Goal: Information Seeking & Learning: Learn about a topic

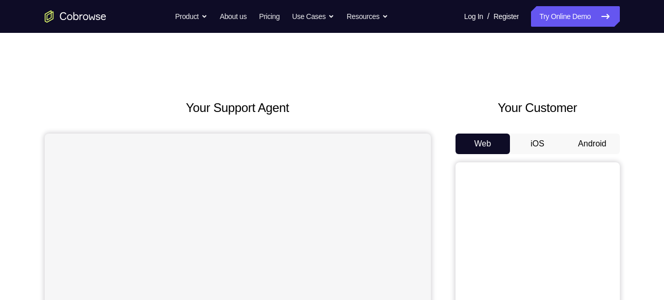
drag, startPoint x: 601, startPoint y: 155, endPoint x: 598, endPoint y: 149, distance: 6.4
click at [598, 149] on div "Web iOS Android" at bounding box center [538, 306] width 164 height 345
click at [598, 149] on button "Android" at bounding box center [592, 144] width 55 height 21
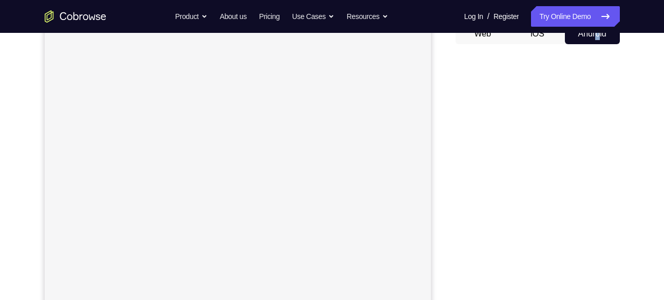
scroll to position [110, 0]
click at [639, 104] on div "Your Support Agent Your Customer Web iOS Android Next Steps We’d be happy to gi…" at bounding box center [333, 261] width 658 height 678
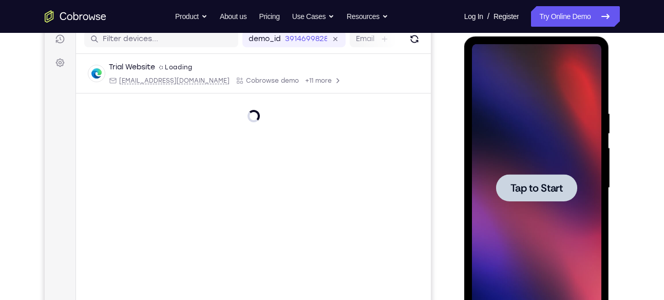
scroll to position [0, 0]
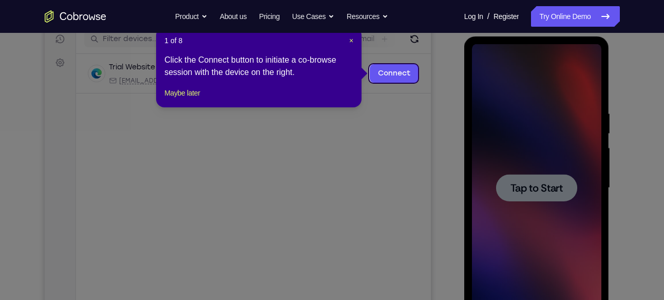
click at [354, 40] on div "1 of 8 × Click the Connect button to initiate a co-browse session with the devi…" at bounding box center [258, 67] width 205 height 80
click at [352, 38] on span "×" at bounding box center [351, 40] width 4 height 8
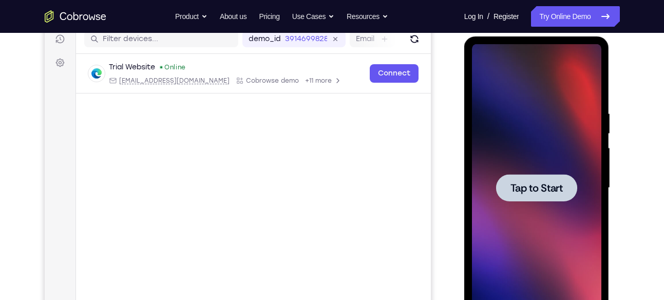
click at [522, 189] on span "Tap to Start" at bounding box center [537, 188] width 52 height 10
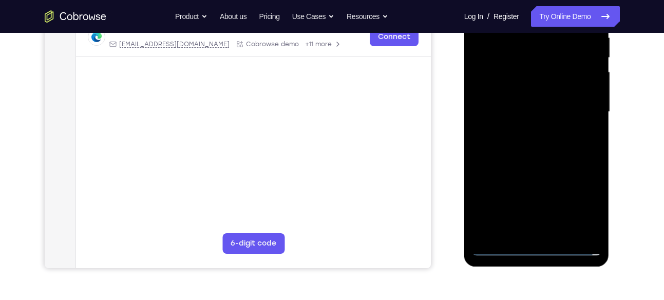
scroll to position [207, 0]
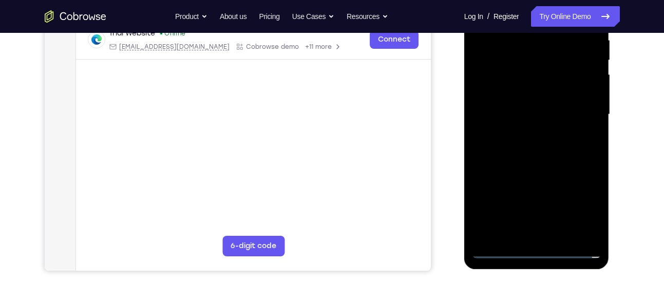
click at [540, 248] on div at bounding box center [536, 115] width 129 height 288
click at [578, 206] on div at bounding box center [536, 115] width 129 height 288
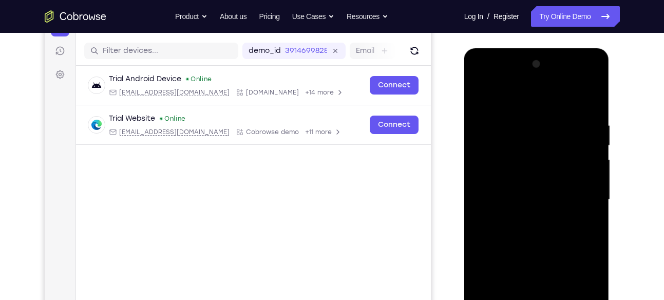
scroll to position [121, 0]
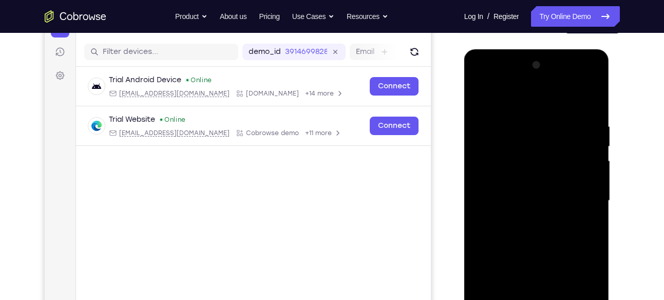
click at [480, 80] on div at bounding box center [536, 201] width 129 height 288
click at [581, 205] on div at bounding box center [536, 201] width 129 height 288
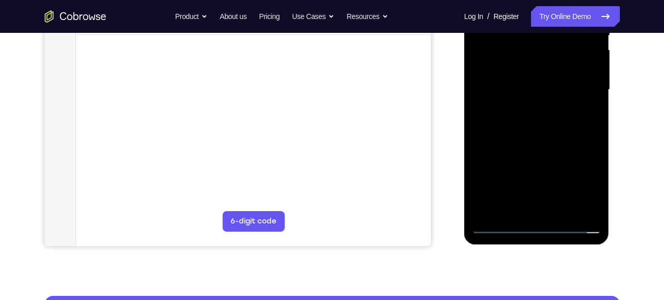
scroll to position [232, 0]
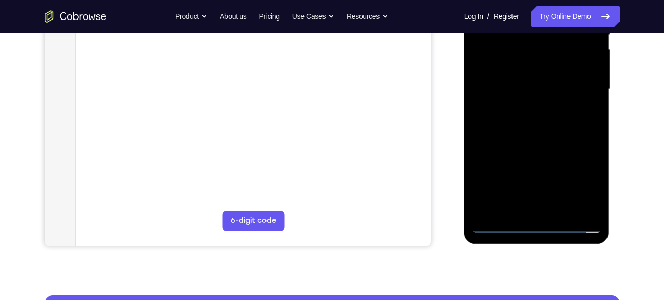
click at [545, 210] on div at bounding box center [536, 90] width 129 height 288
click at [519, 144] on div at bounding box center [536, 90] width 129 height 288
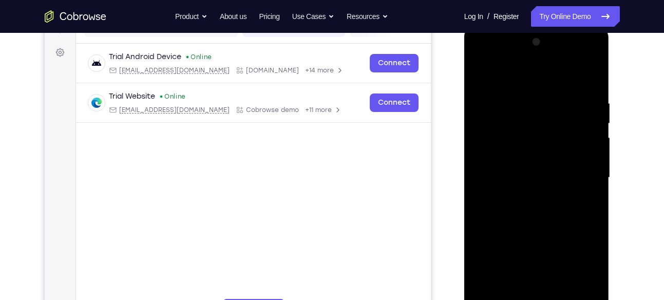
scroll to position [143, 0]
click at [523, 171] on div at bounding box center [536, 179] width 129 height 288
click at [508, 174] on div at bounding box center [536, 179] width 129 height 288
click at [511, 168] on div at bounding box center [536, 179] width 129 height 288
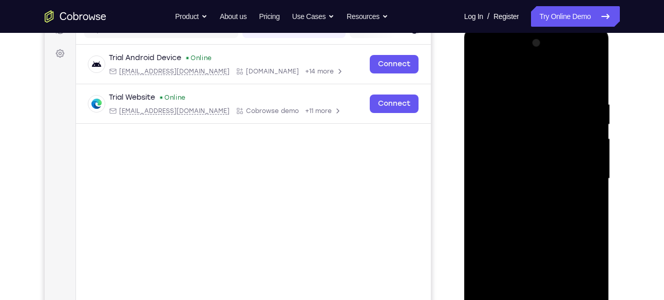
click at [518, 193] on div at bounding box center [536, 179] width 129 height 288
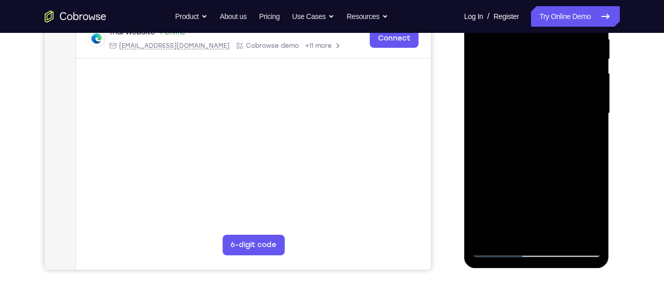
scroll to position [208, 0]
click at [502, 246] on div at bounding box center [536, 114] width 129 height 288
click at [499, 247] on div at bounding box center [536, 114] width 129 height 288
click at [500, 250] on div at bounding box center [536, 114] width 129 height 288
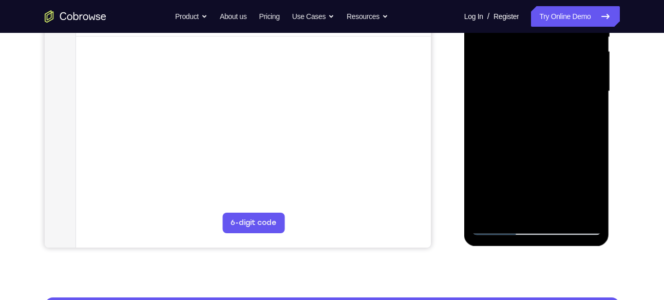
scroll to position [232, 0]
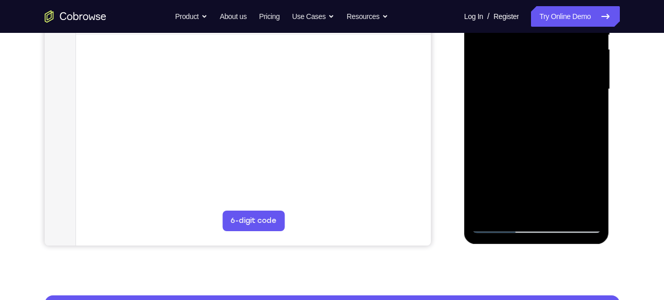
click at [502, 224] on div at bounding box center [536, 90] width 129 height 288
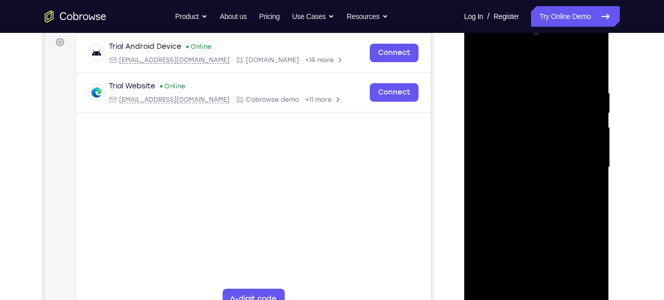
scroll to position [154, 0]
click at [516, 161] on div at bounding box center [536, 168] width 129 height 288
click at [530, 198] on div at bounding box center [536, 168] width 129 height 288
click at [529, 207] on div at bounding box center [536, 168] width 129 height 288
click at [529, 140] on div at bounding box center [536, 168] width 129 height 288
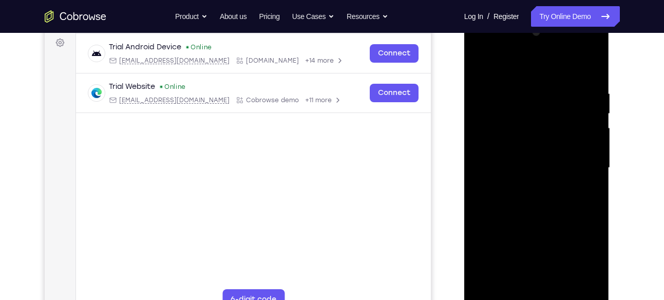
click at [522, 169] on div at bounding box center [536, 168] width 129 height 288
click at [503, 200] on div at bounding box center [536, 168] width 129 height 288
click at [505, 201] on div at bounding box center [536, 168] width 129 height 288
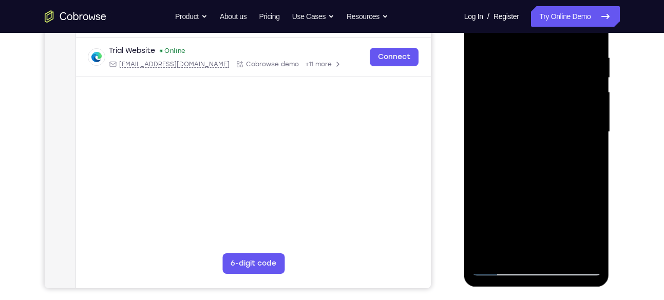
scroll to position [190, 0]
click at [512, 162] on div at bounding box center [536, 132] width 129 height 288
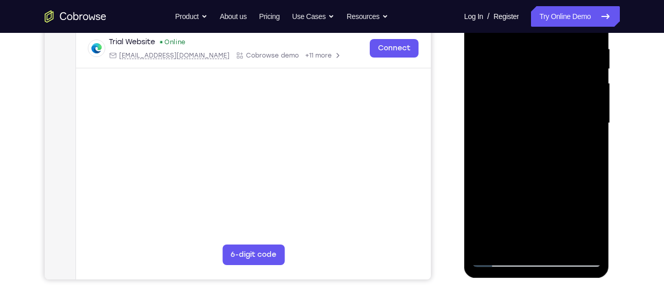
scroll to position [199, 0]
click at [496, 258] on div at bounding box center [536, 123] width 129 height 288
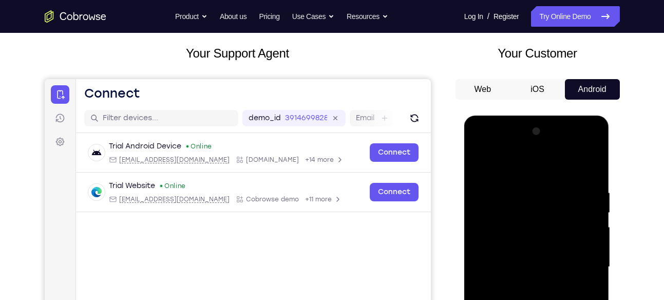
scroll to position [51, 0]
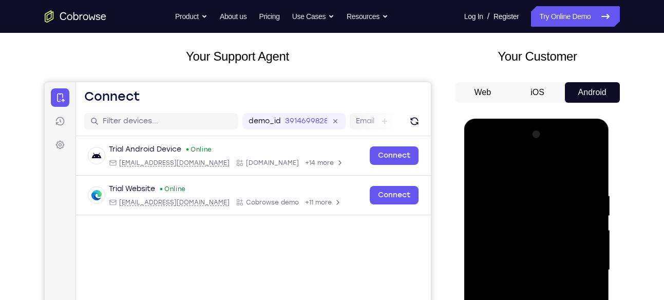
click at [546, 86] on button "iOS" at bounding box center [537, 92] width 55 height 21
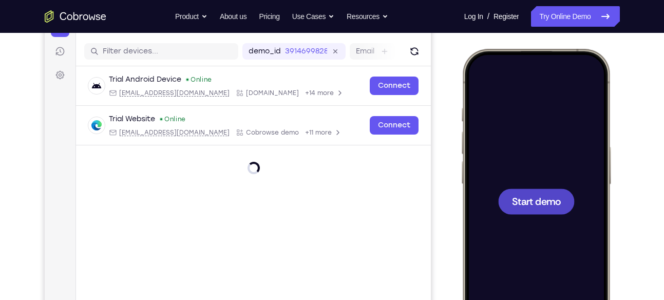
scroll to position [0, 0]
click at [534, 202] on span "Start demo" at bounding box center [536, 201] width 49 height 10
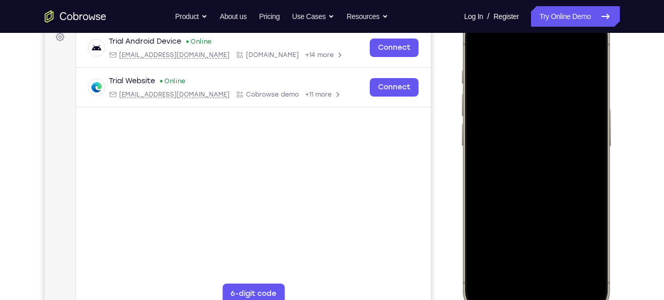
scroll to position [246, 0]
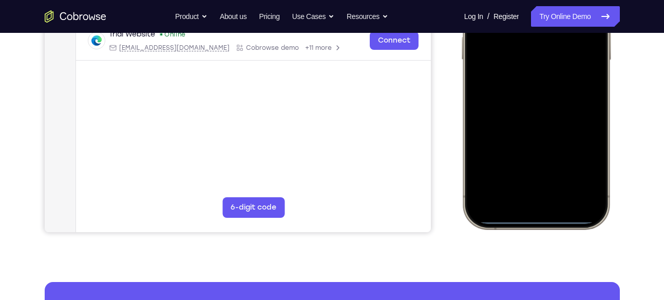
drag, startPoint x: 526, startPoint y: 220, endPoint x: 512, endPoint y: 142, distance: 79.8
click at [512, 142] on div at bounding box center [535, 76] width 135 height 293
drag, startPoint x: 520, startPoint y: 218, endPoint x: 518, endPoint y: 203, distance: 15.1
click at [518, 203] on div at bounding box center [535, 76] width 135 height 293
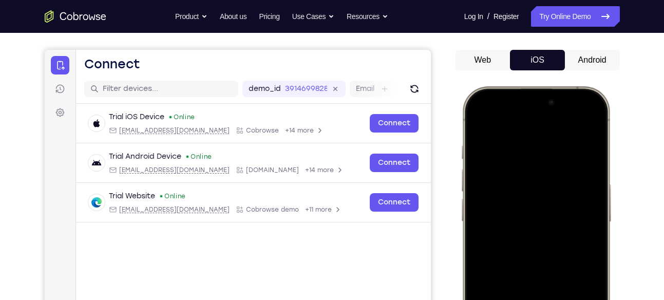
scroll to position [83, 0]
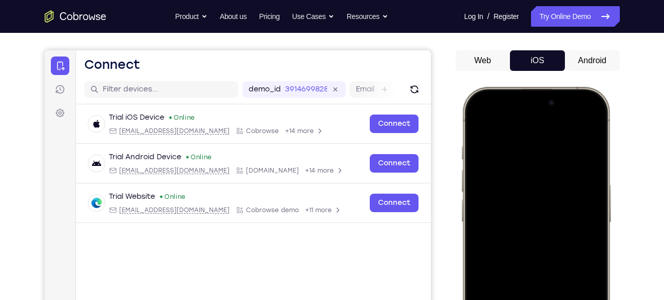
click at [526, 118] on div at bounding box center [535, 238] width 135 height 293
drag, startPoint x: 537, startPoint y: 116, endPoint x: 530, endPoint y: 176, distance: 60.0
click at [530, 176] on div at bounding box center [535, 238] width 135 height 293
drag, startPoint x: 533, startPoint y: 119, endPoint x: 534, endPoint y: 227, distance: 107.9
click at [534, 227] on div at bounding box center [535, 238] width 135 height 293
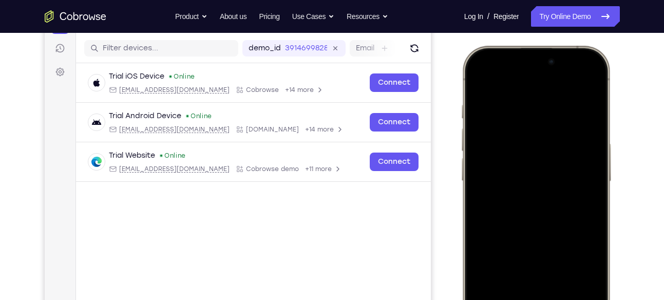
scroll to position [140, 0]
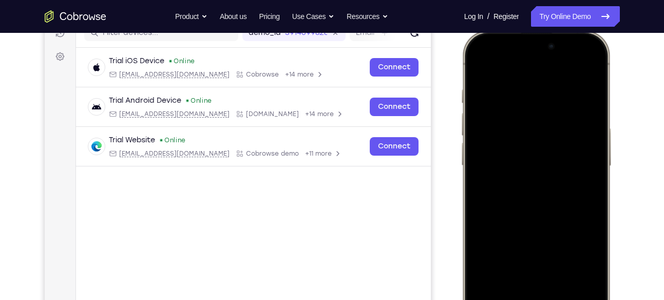
click at [590, 67] on div at bounding box center [535, 182] width 135 height 293
click at [593, 72] on div at bounding box center [535, 182] width 135 height 293
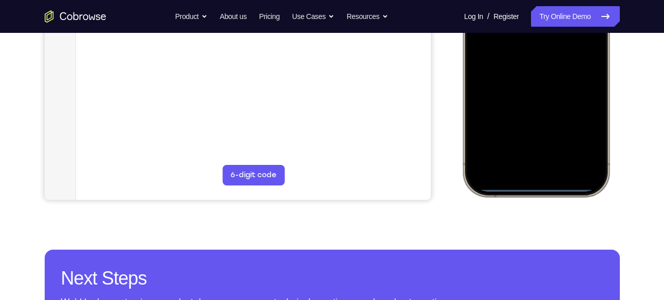
scroll to position [278, 0]
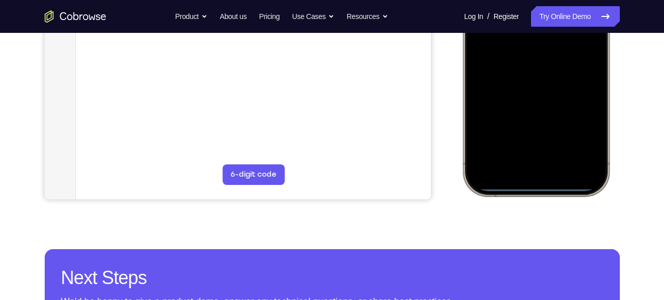
drag, startPoint x: 545, startPoint y: 185, endPoint x: 499, endPoint y: 31, distance: 161.1
click at [499, 31] on div at bounding box center [535, 43] width 135 height 293
drag, startPoint x: 529, startPoint y: 185, endPoint x: 516, endPoint y: 160, distance: 28.7
click at [516, 160] on div at bounding box center [535, 43] width 135 height 293
drag, startPoint x: 526, startPoint y: 186, endPoint x: 521, endPoint y: 174, distance: 12.5
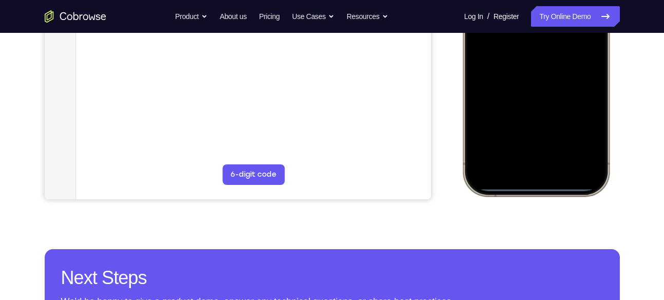
click at [521, 174] on div at bounding box center [535, 43] width 135 height 293
click at [524, 185] on div at bounding box center [535, 43] width 135 height 293
drag, startPoint x: 524, startPoint y: 185, endPoint x: 518, endPoint y: 116, distance: 69.6
click at [518, 116] on div at bounding box center [535, 43] width 135 height 293
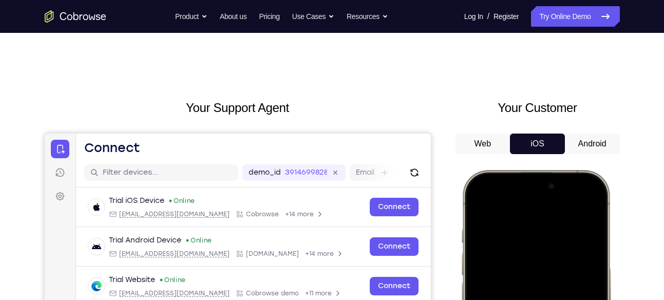
click at [585, 143] on button "Android" at bounding box center [592, 144] width 55 height 21
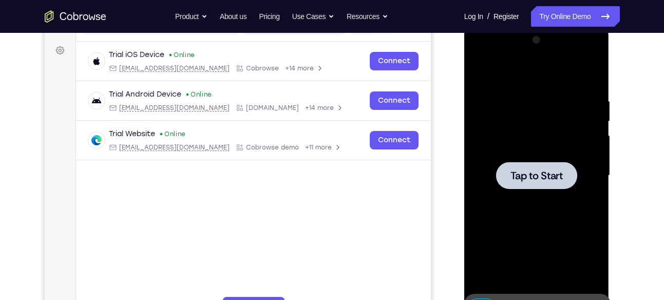
scroll to position [146, 0]
click at [547, 188] on div at bounding box center [536, 174] width 81 height 27
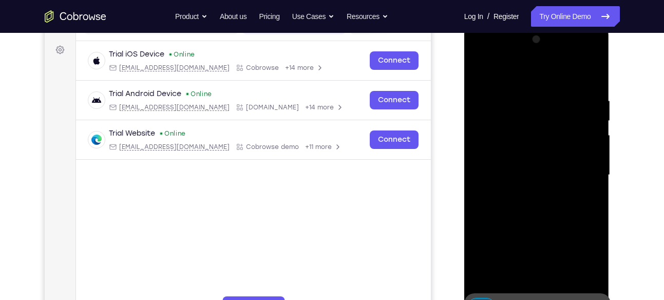
scroll to position [268, 0]
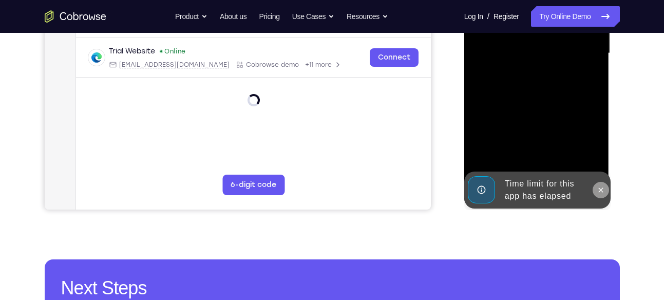
click at [596, 186] on button at bounding box center [601, 190] width 16 height 16
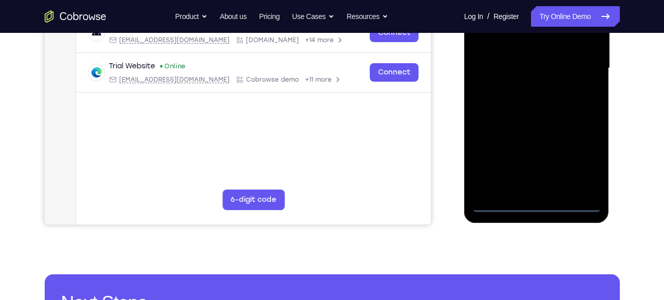
scroll to position [253, 0]
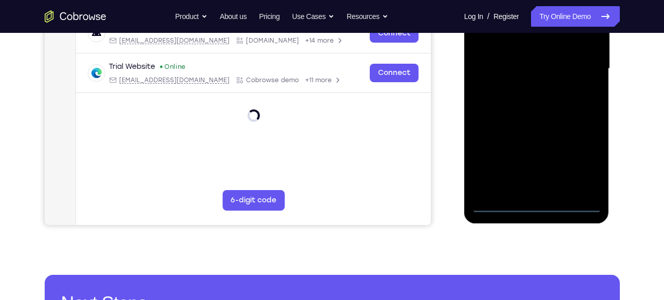
click at [537, 206] on div at bounding box center [536, 69] width 129 height 288
click at [579, 160] on div at bounding box center [536, 69] width 129 height 288
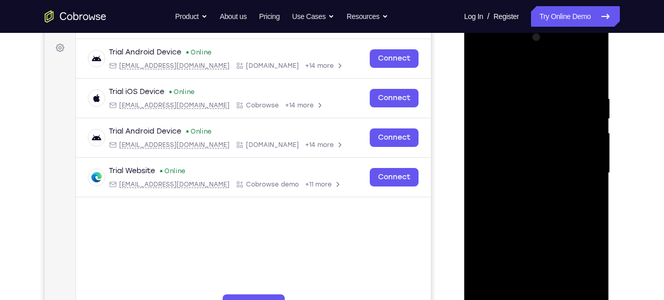
scroll to position [130, 0]
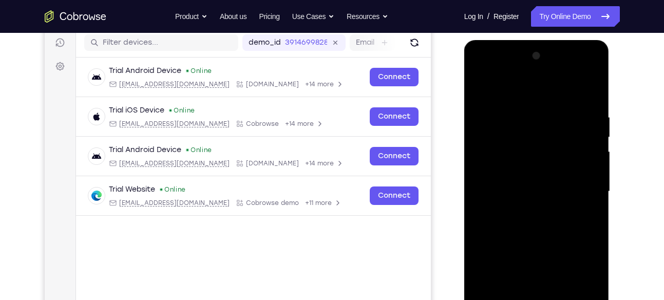
click at [481, 72] on div at bounding box center [536, 192] width 129 height 288
click at [581, 183] on div at bounding box center [536, 192] width 129 height 288
click at [500, 160] on div at bounding box center [536, 192] width 129 height 288
click at [583, 68] on div at bounding box center [536, 192] width 129 height 288
click at [486, 72] on div at bounding box center [536, 192] width 129 height 288
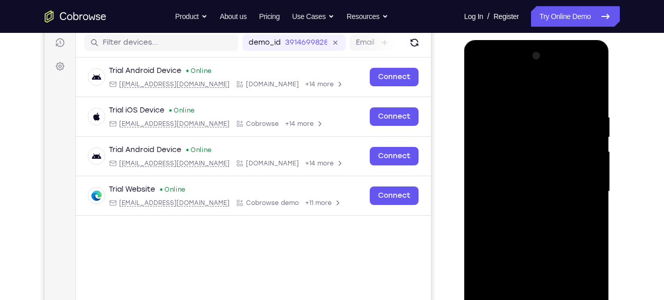
click at [489, 163] on div at bounding box center [536, 192] width 129 height 288
click at [529, 188] on div at bounding box center [536, 192] width 129 height 288
click at [527, 183] on div at bounding box center [536, 192] width 129 height 288
click at [526, 200] on div at bounding box center [536, 192] width 129 height 288
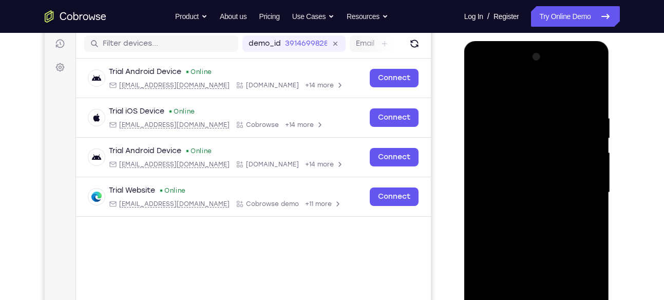
scroll to position [128, 0]
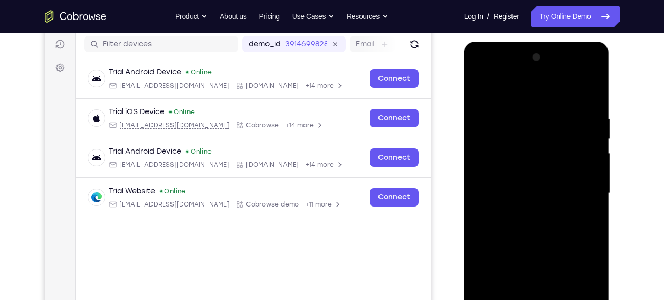
click at [578, 95] on div at bounding box center [536, 193] width 129 height 288
click at [578, 76] on div at bounding box center [536, 193] width 129 height 288
click at [539, 116] on div at bounding box center [536, 193] width 129 height 288
click at [525, 213] on div at bounding box center [536, 193] width 129 height 288
click at [519, 180] on div at bounding box center [536, 193] width 129 height 288
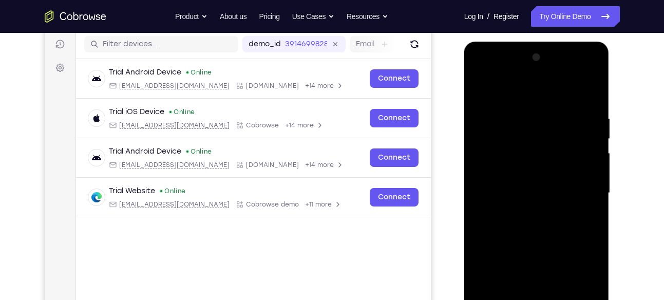
click at [515, 173] on div at bounding box center [536, 193] width 129 height 288
click at [517, 192] on div at bounding box center [536, 193] width 129 height 288
click at [517, 224] on div at bounding box center [536, 193] width 129 height 288
click at [583, 76] on div at bounding box center [536, 193] width 129 height 288
click at [521, 138] on div at bounding box center [536, 193] width 129 height 288
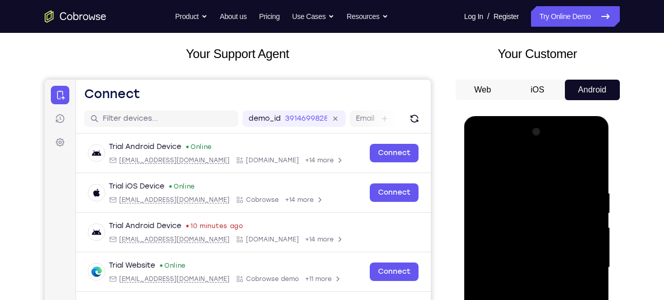
scroll to position [53, 0]
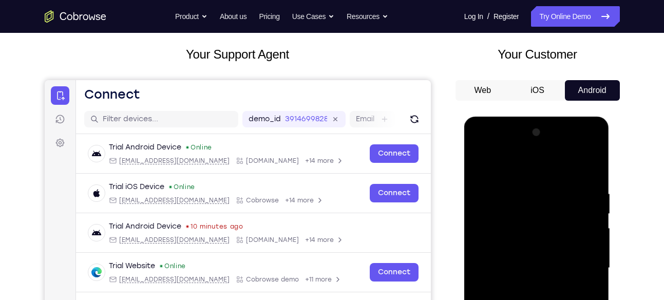
click at [539, 86] on button "iOS" at bounding box center [537, 90] width 55 height 21
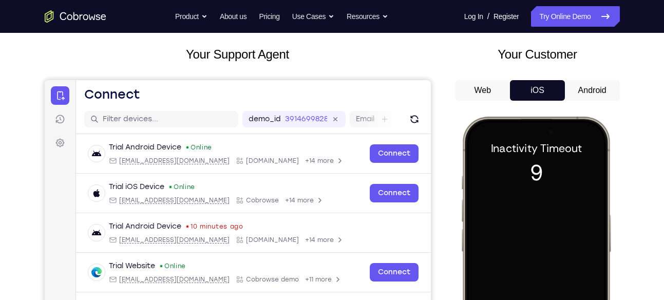
click at [587, 90] on button "Android" at bounding box center [592, 90] width 55 height 21
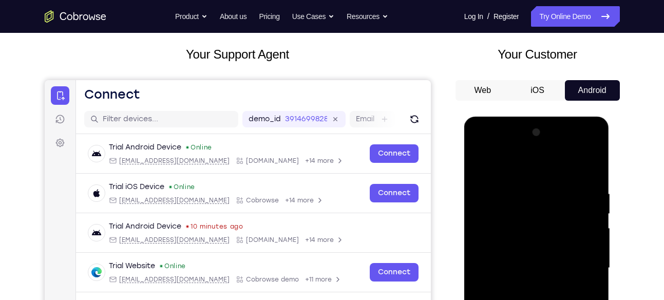
click at [534, 93] on button "iOS" at bounding box center [537, 90] width 55 height 21
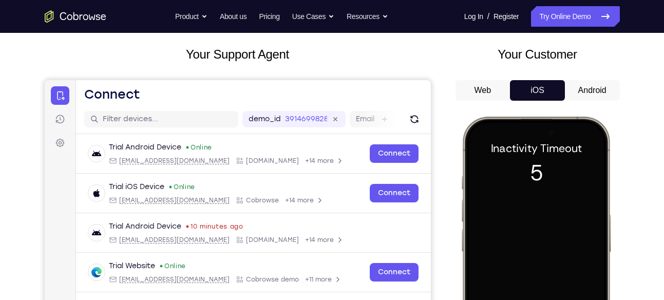
scroll to position [109, 0]
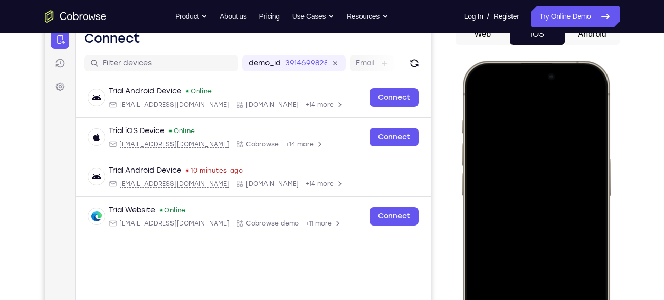
click at [553, 197] on div at bounding box center [535, 212] width 135 height 293
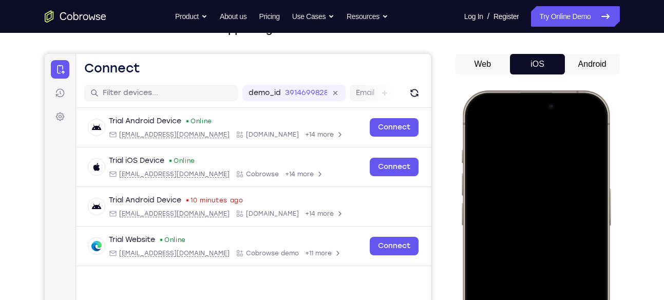
scroll to position [79, 0]
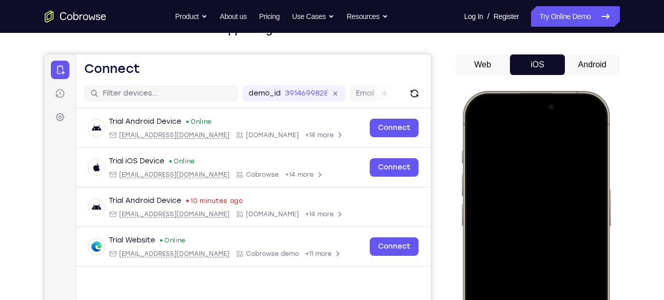
click at [485, 63] on button "Web" at bounding box center [483, 64] width 55 height 21
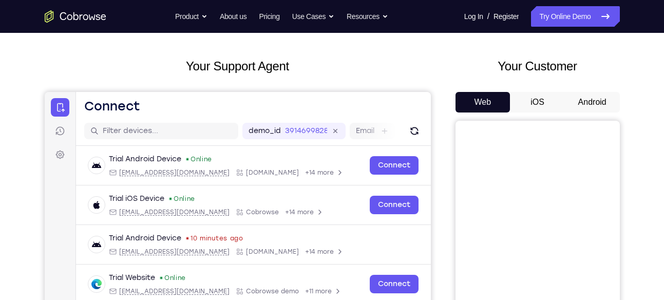
scroll to position [22, 0]
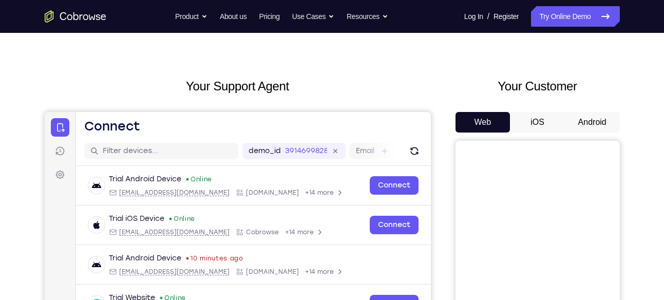
click at [578, 126] on button "Android" at bounding box center [592, 122] width 55 height 21
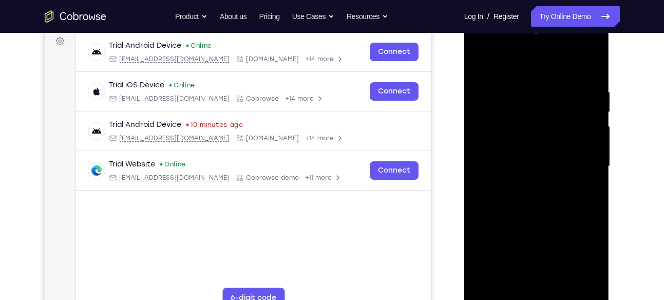
scroll to position [154, 0]
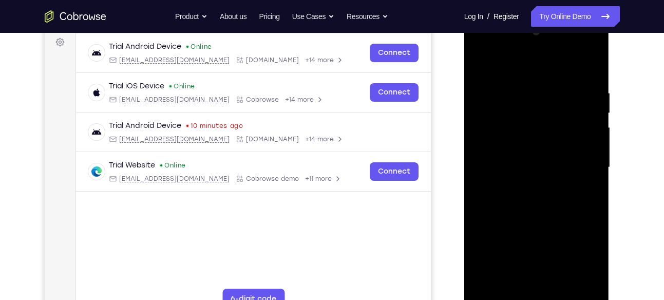
click at [514, 184] on div at bounding box center [536, 168] width 129 height 288
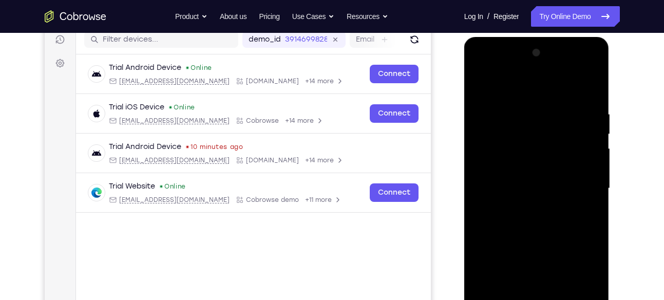
scroll to position [141, 0]
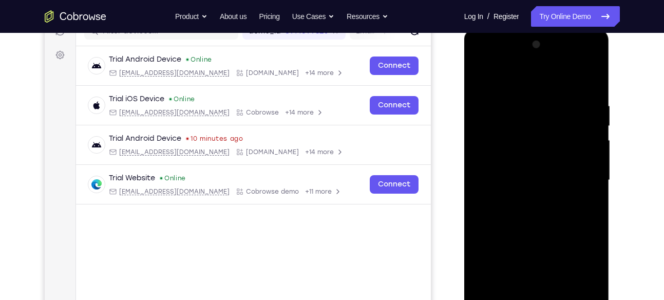
click at [490, 194] on div at bounding box center [536, 180] width 129 height 288
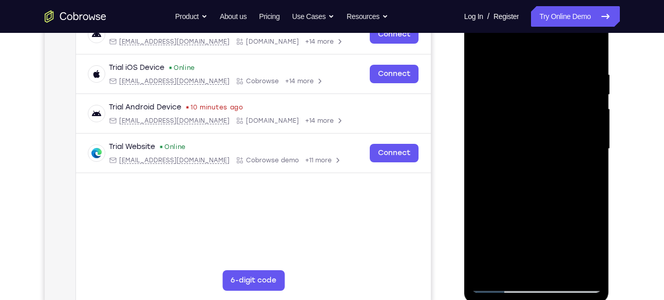
scroll to position [173, 0]
click at [480, 47] on div at bounding box center [536, 149] width 129 height 288
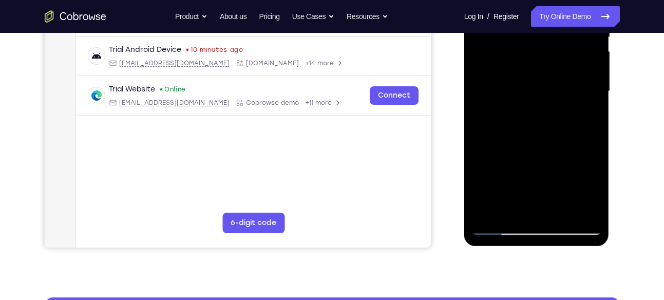
scroll to position [231, 0]
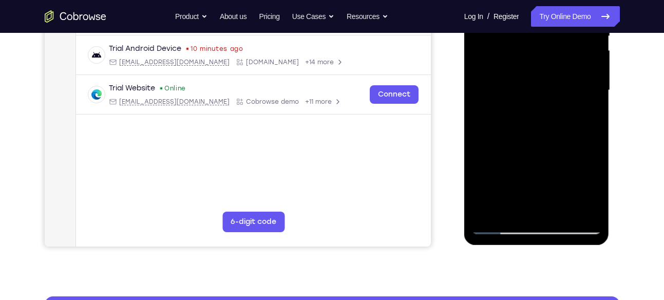
click at [495, 232] on div at bounding box center [536, 91] width 129 height 288
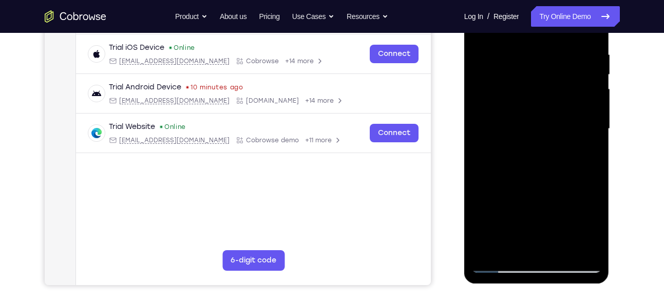
scroll to position [192, 0]
click at [536, 71] on div at bounding box center [536, 130] width 129 height 288
click at [491, 92] on div at bounding box center [536, 130] width 129 height 288
click at [575, 99] on div at bounding box center [536, 130] width 129 height 288
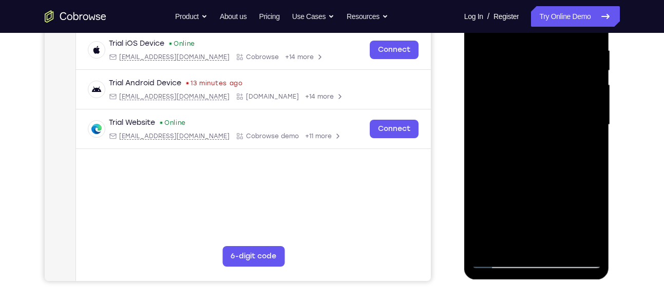
scroll to position [199, 0]
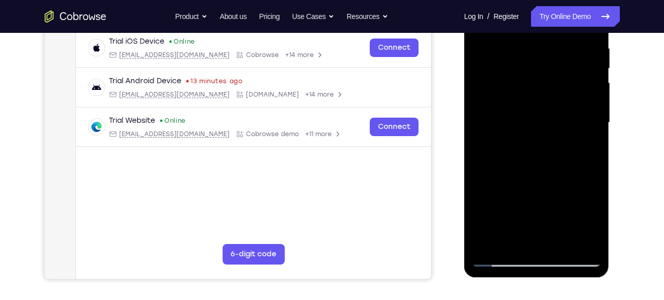
click at [503, 259] on div at bounding box center [536, 123] width 129 height 288
click at [480, 83] on div at bounding box center [536, 123] width 129 height 288
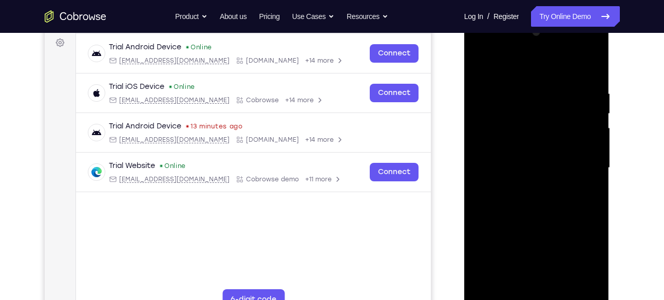
scroll to position [153, 0]
click at [483, 64] on div at bounding box center [536, 169] width 129 height 288
click at [508, 123] on div at bounding box center [536, 169] width 129 height 288
click at [504, 140] on div at bounding box center [536, 169] width 129 height 288
click at [542, 166] on div at bounding box center [536, 169] width 129 height 288
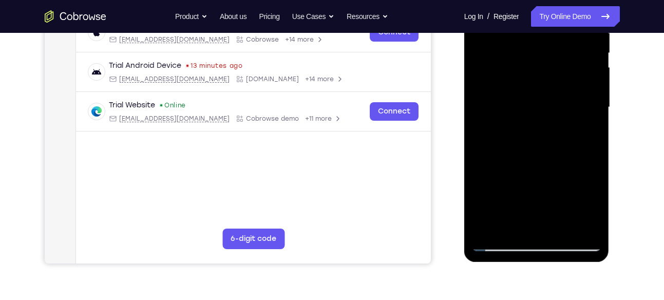
scroll to position [215, 0]
click at [538, 193] on div at bounding box center [536, 107] width 129 height 288
click at [555, 153] on div at bounding box center [536, 107] width 129 height 288
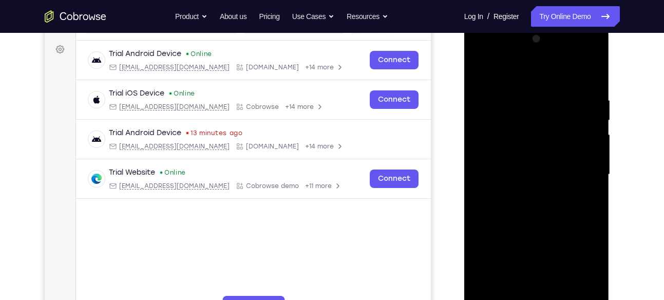
scroll to position [146, 0]
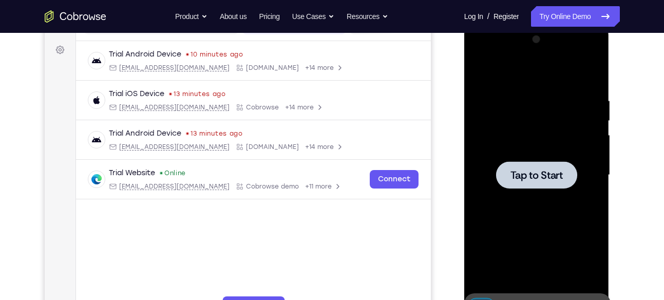
click at [526, 165] on div at bounding box center [536, 174] width 81 height 27
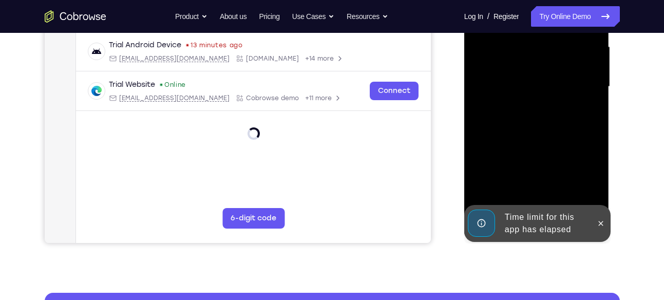
scroll to position [235, 0]
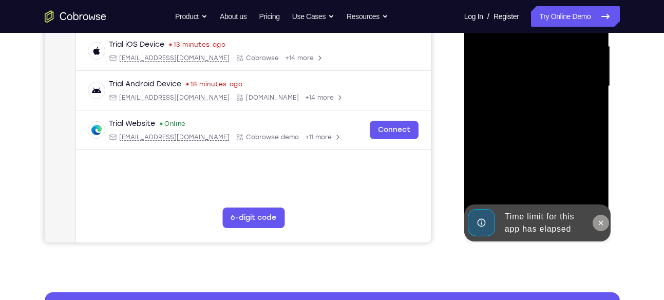
click at [602, 229] on button at bounding box center [601, 223] width 16 height 16
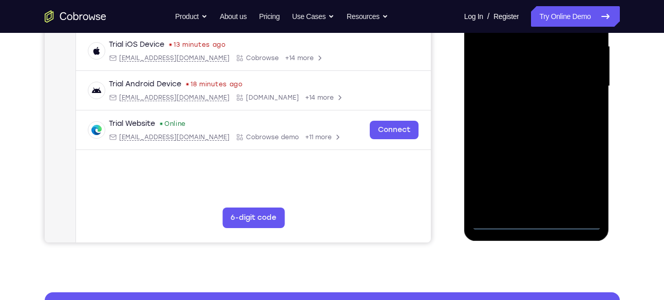
click at [540, 218] on div at bounding box center [536, 86] width 129 height 288
click at [532, 219] on div at bounding box center [536, 86] width 129 height 288
click at [584, 178] on div at bounding box center [536, 86] width 129 height 288
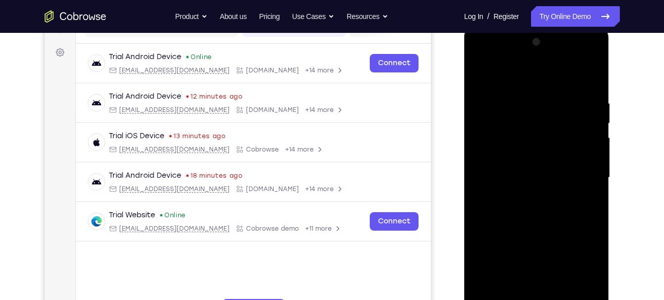
scroll to position [143, 0]
click at [488, 61] on div at bounding box center [536, 178] width 129 height 288
click at [574, 180] on div at bounding box center [536, 178] width 129 height 288
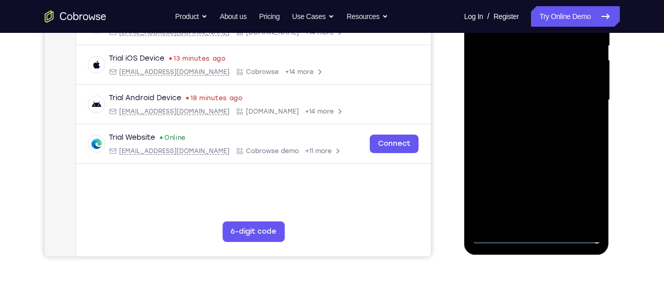
scroll to position [223, 0]
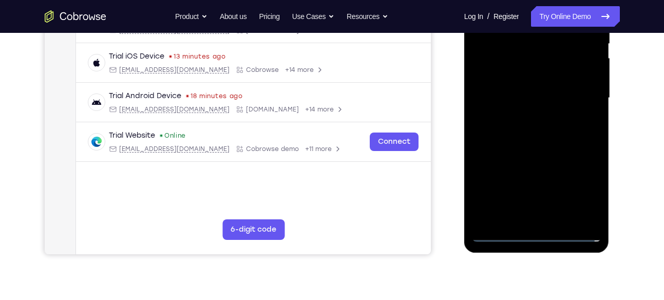
click at [544, 218] on div at bounding box center [536, 98] width 129 height 288
click at [518, 73] on div at bounding box center [536, 98] width 129 height 288
click at [514, 87] on div at bounding box center [536, 98] width 129 height 288
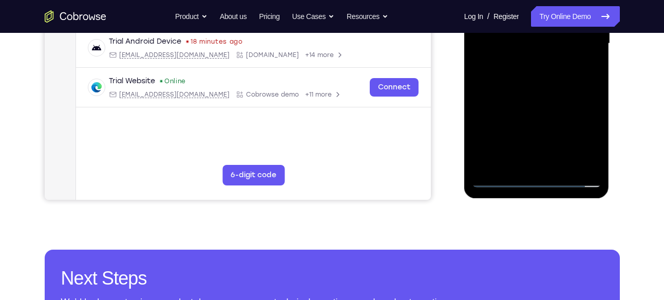
scroll to position [259, 0]
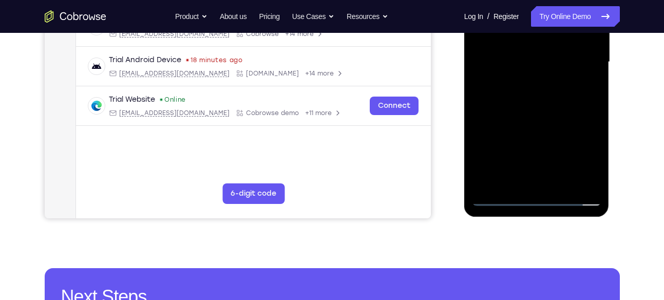
click at [520, 78] on div at bounding box center [536, 62] width 129 height 288
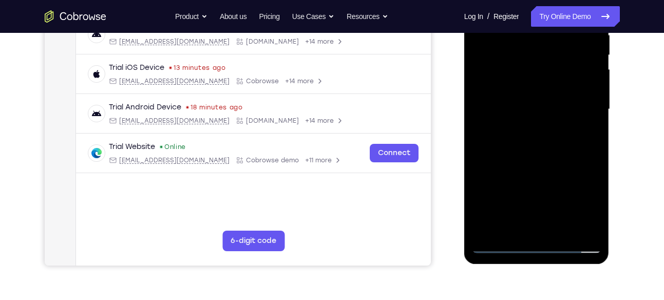
scroll to position [211, 0]
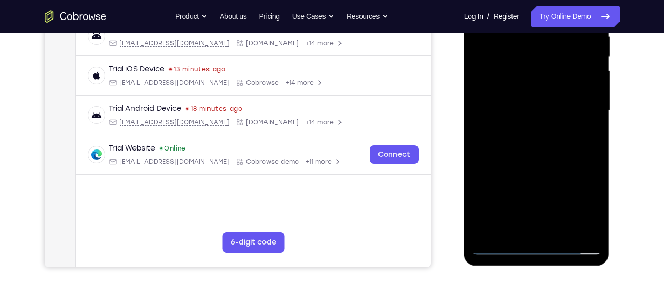
click at [500, 93] on div at bounding box center [536, 111] width 129 height 288
click at [494, 224] on div at bounding box center [536, 111] width 129 height 288
click at [540, 136] on div at bounding box center [536, 111] width 129 height 288
click at [511, 138] on div at bounding box center [536, 111] width 129 height 288
click at [534, 160] on div at bounding box center [536, 111] width 129 height 288
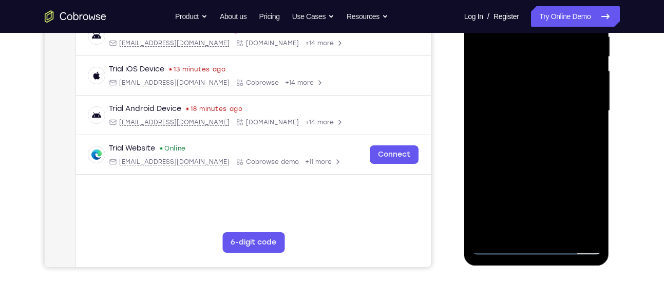
click at [560, 198] on div at bounding box center [536, 111] width 129 height 288
click at [566, 226] on div at bounding box center [536, 111] width 129 height 288
click at [497, 231] on div at bounding box center [536, 111] width 129 height 288
click at [564, 195] on div at bounding box center [536, 111] width 129 height 288
click at [546, 199] on div at bounding box center [536, 111] width 129 height 288
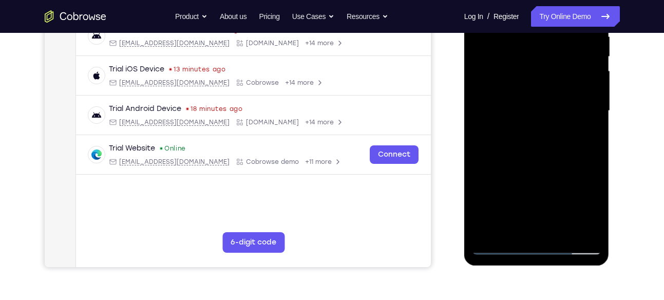
click at [558, 172] on div at bounding box center [536, 111] width 129 height 288
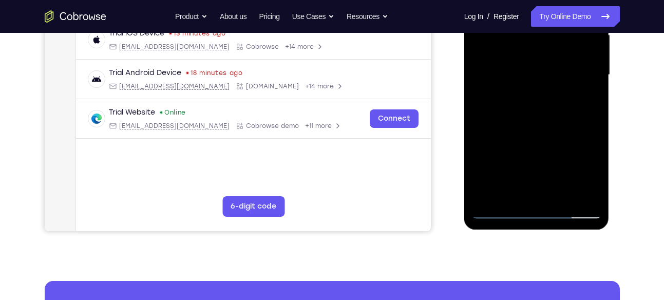
scroll to position [247, 0]
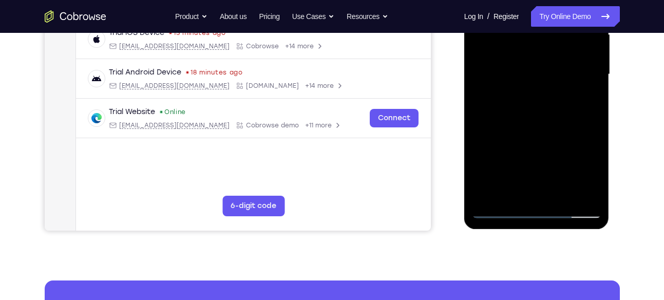
click at [562, 183] on div at bounding box center [536, 75] width 129 height 288
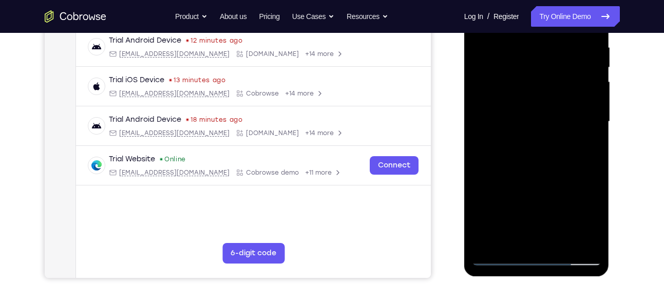
scroll to position [199, 0]
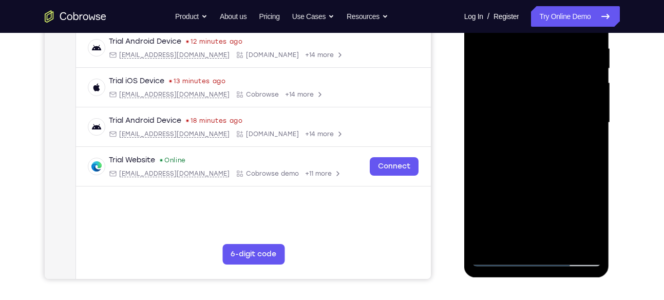
click at [551, 211] on div at bounding box center [536, 123] width 129 height 288
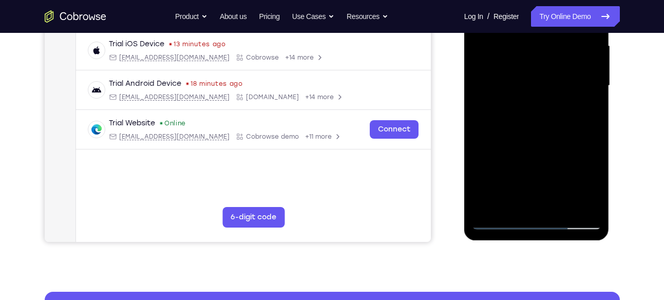
scroll to position [236, 0]
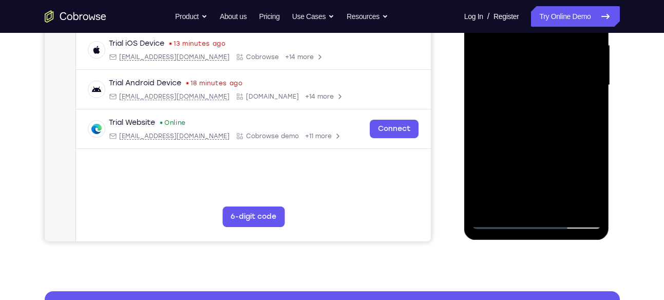
click at [538, 183] on div at bounding box center [536, 85] width 129 height 288
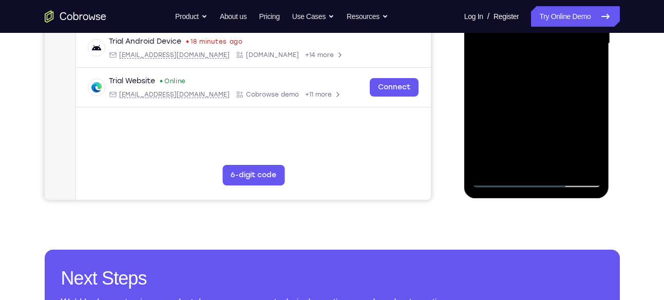
scroll to position [278, 0]
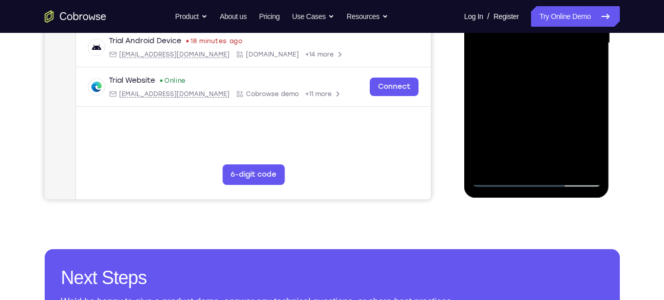
drag, startPoint x: 536, startPoint y: 157, endPoint x: 536, endPoint y: 134, distance: 23.1
click at [536, 134] on div at bounding box center [536, 43] width 129 height 288
click at [538, 153] on div at bounding box center [536, 43] width 129 height 288
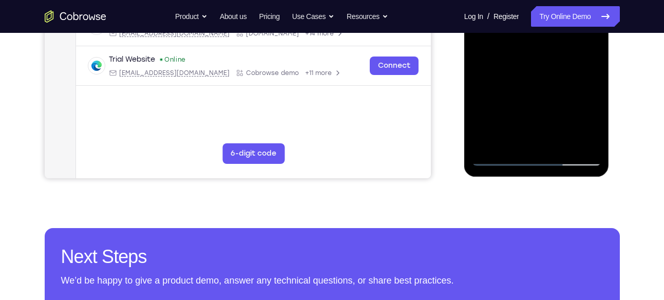
click at [538, 151] on div at bounding box center [536, 22] width 129 height 288
click at [538, 148] on div at bounding box center [536, 22] width 129 height 288
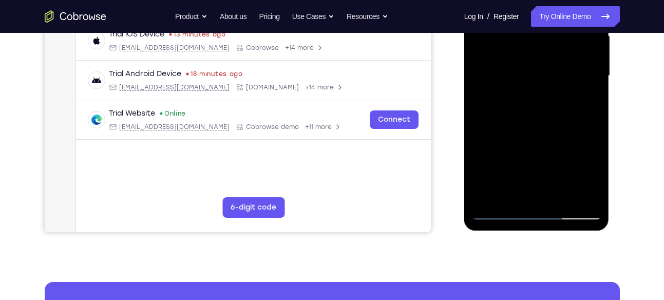
scroll to position [245, 0]
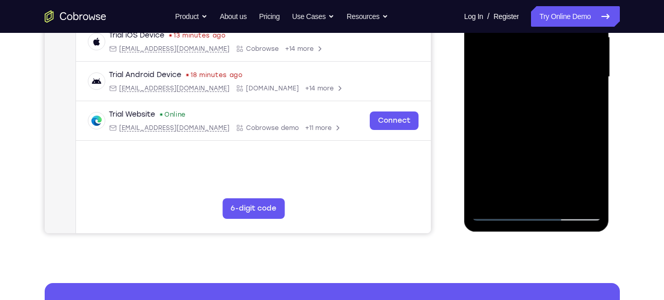
click at [540, 97] on div at bounding box center [536, 77] width 129 height 288
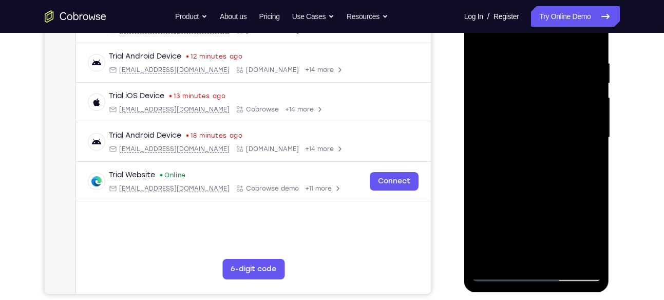
click at [549, 86] on div at bounding box center [536, 138] width 129 height 288
click at [516, 134] on div at bounding box center [536, 138] width 129 height 288
click at [515, 122] on div at bounding box center [536, 138] width 129 height 288
click at [509, 123] on div at bounding box center [536, 138] width 129 height 288
click at [495, 121] on div at bounding box center [536, 138] width 129 height 288
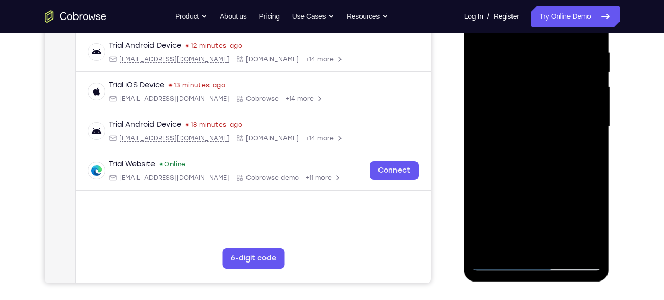
scroll to position [193, 0]
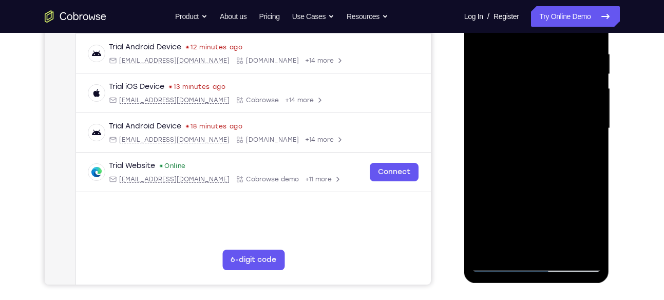
click at [498, 136] on div at bounding box center [536, 129] width 129 height 288
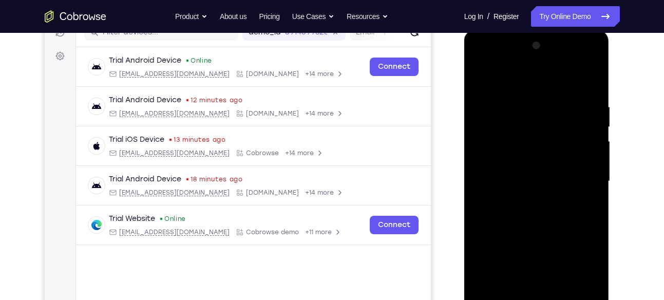
scroll to position [139, 0]
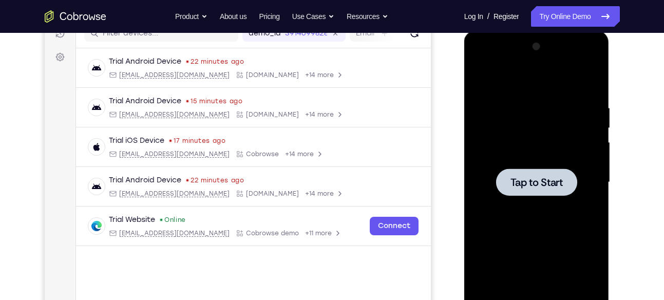
click at [554, 186] on span "Tap to Start" at bounding box center [537, 182] width 52 height 10
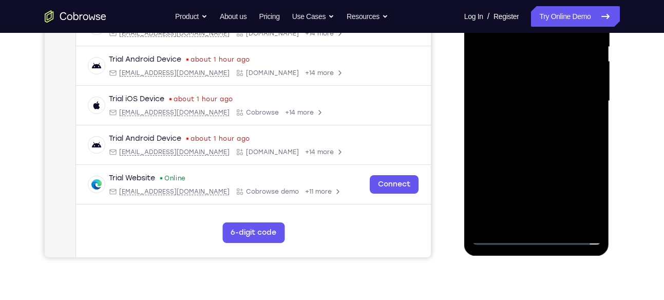
scroll to position [221, 0]
click at [530, 234] on div at bounding box center [536, 101] width 129 height 288
click at [585, 196] on div at bounding box center [536, 101] width 129 height 288
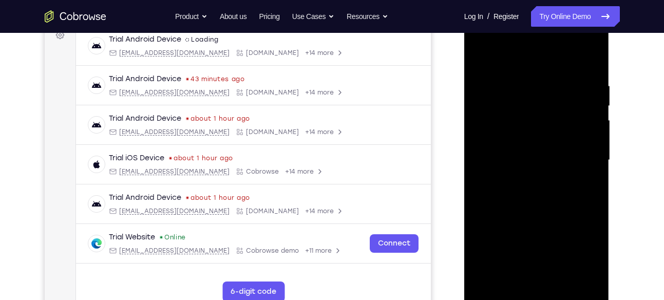
scroll to position [161, 0]
click at [480, 40] on div at bounding box center [536, 161] width 129 height 288
click at [586, 155] on div at bounding box center [536, 161] width 129 height 288
click at [522, 180] on div at bounding box center [536, 161] width 129 height 288
click at [540, 210] on div at bounding box center [536, 161] width 129 height 288
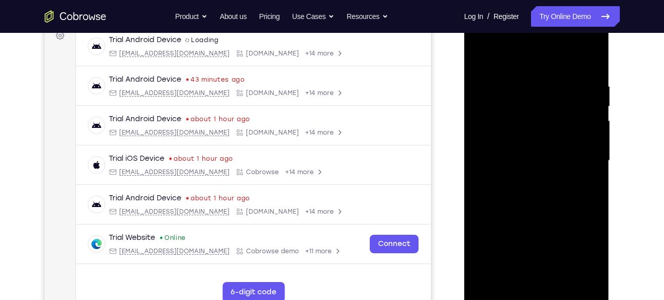
click at [530, 153] on div at bounding box center [536, 161] width 129 height 288
click at [517, 162] on div at bounding box center [536, 161] width 129 height 288
click at [518, 158] on div at bounding box center [536, 161] width 129 height 288
click at [513, 170] on div at bounding box center [536, 161] width 129 height 288
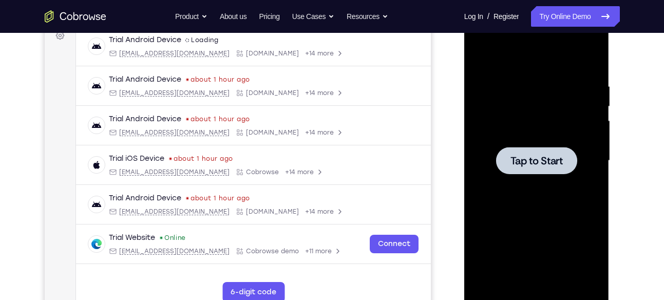
click at [541, 162] on span "Tap to Start" at bounding box center [537, 161] width 52 height 10
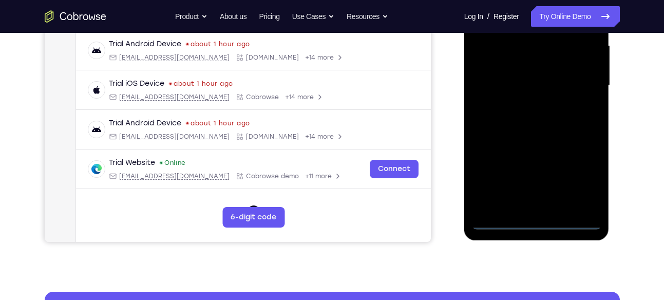
scroll to position [237, 0]
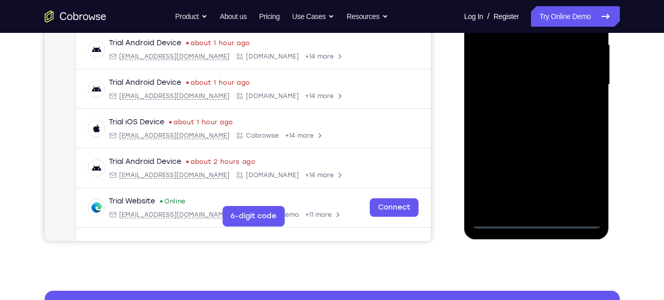
click at [533, 223] on div at bounding box center [536, 85] width 129 height 288
click at [577, 174] on div at bounding box center [536, 85] width 129 height 288
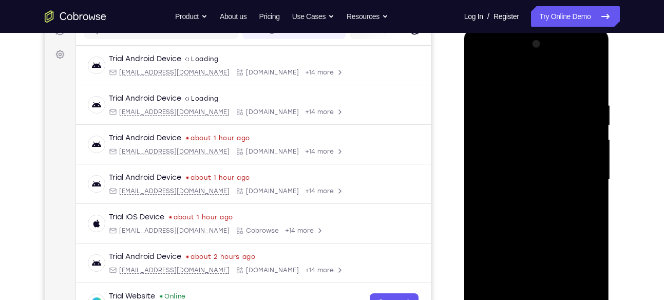
scroll to position [141, 0]
click at [482, 61] on div at bounding box center [536, 180] width 129 height 288
click at [586, 175] on div at bounding box center [536, 180] width 129 height 288
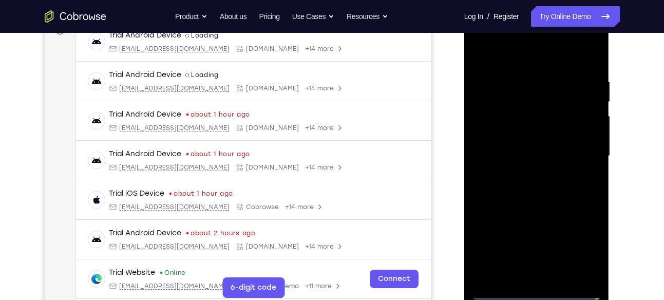
scroll to position [166, 0]
click at [526, 173] on div at bounding box center [536, 155] width 129 height 288
click at [540, 207] on div at bounding box center [536, 155] width 129 height 288
click at [518, 209] on div at bounding box center [536, 155] width 129 height 288
click at [533, 148] on div at bounding box center [536, 155] width 129 height 288
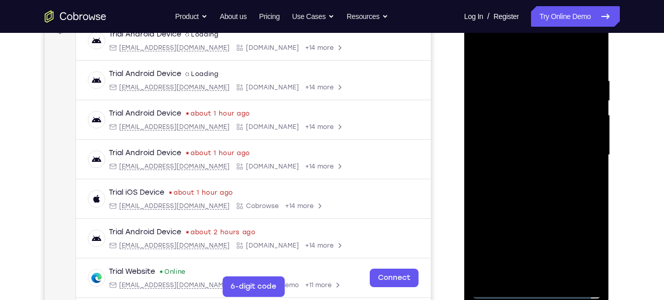
click at [541, 103] on div at bounding box center [536, 155] width 129 height 288
click at [527, 152] on div at bounding box center [536, 155] width 129 height 288
click at [528, 122] on div at bounding box center [536, 155] width 129 height 288
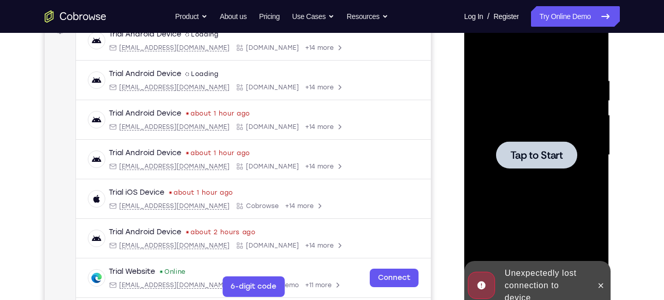
click at [555, 153] on span "Tap to Start" at bounding box center [537, 155] width 52 height 10
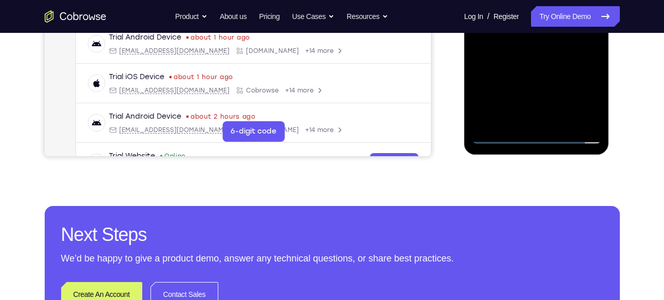
scroll to position [322, 0]
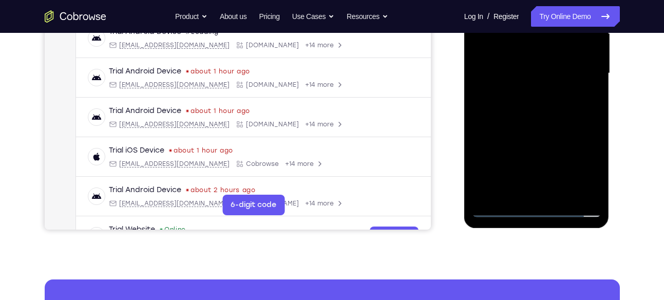
scroll to position [248, 0]
click at [586, 164] on div at bounding box center [536, 74] width 129 height 288
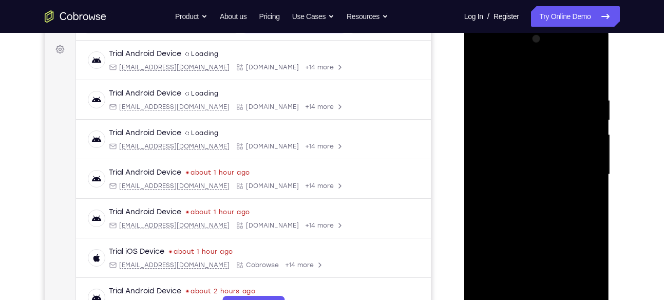
scroll to position [139, 0]
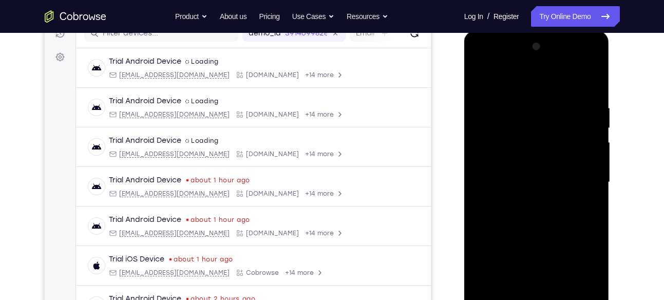
click at [481, 62] on div at bounding box center [536, 183] width 129 height 288
click at [574, 176] on div at bounding box center [536, 183] width 129 height 288
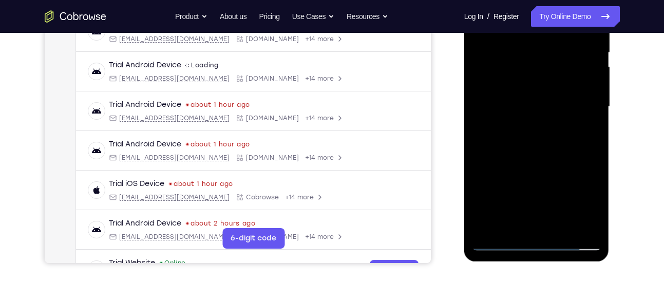
scroll to position [216, 0]
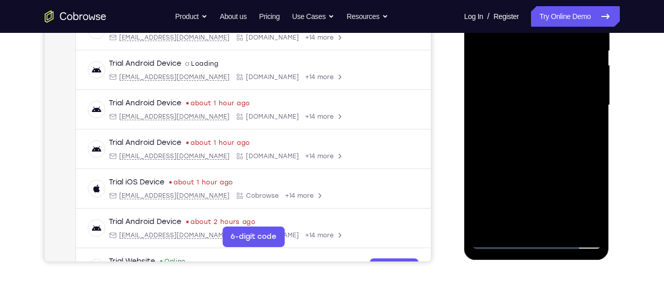
click at [547, 225] on div at bounding box center [536, 105] width 129 height 288
click at [544, 155] on div at bounding box center [536, 105] width 129 height 288
click at [528, 94] on div at bounding box center [536, 105] width 129 height 288
click at [521, 99] on div at bounding box center [536, 105] width 129 height 288
click at [521, 91] on div at bounding box center [536, 105] width 129 height 288
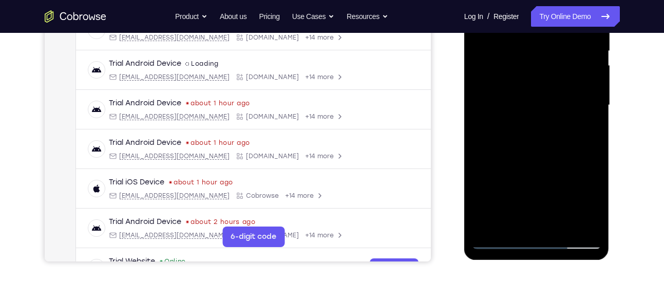
click at [515, 108] on div at bounding box center [536, 105] width 129 height 288
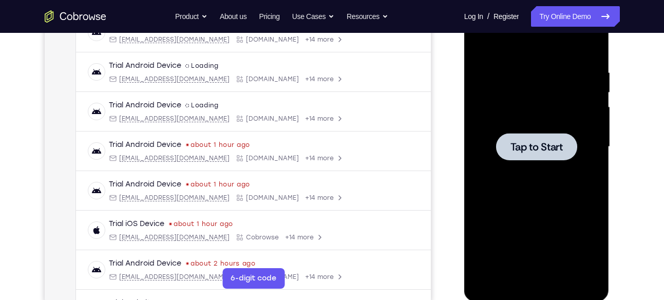
click at [536, 147] on span "Tap to Start" at bounding box center [537, 147] width 52 height 10
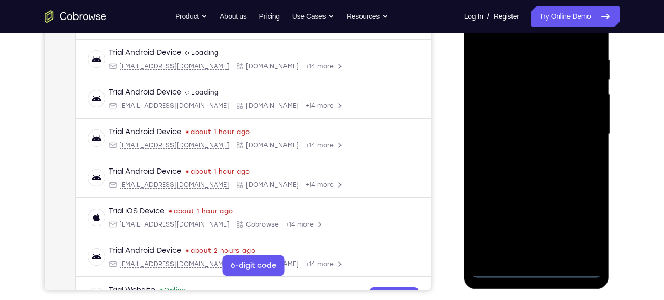
scroll to position [188, 0]
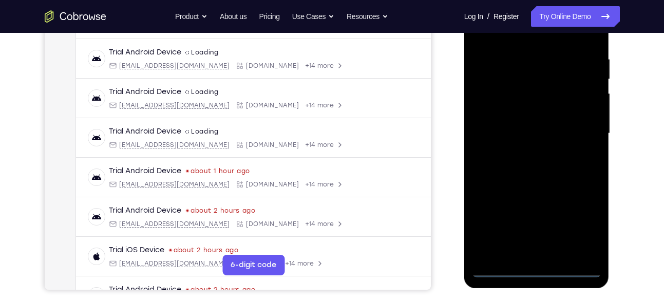
click at [536, 270] on div at bounding box center [536, 134] width 129 height 288
click at [577, 226] on div at bounding box center [536, 134] width 129 height 288
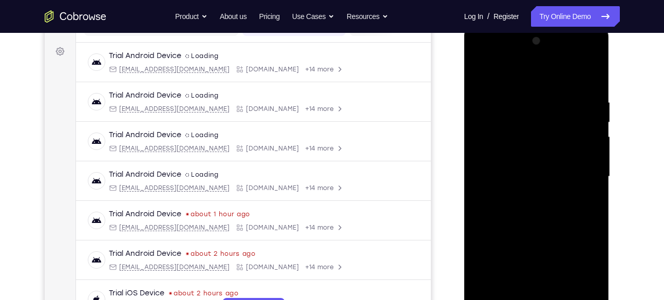
click at [482, 55] on div at bounding box center [536, 177] width 129 height 288
click at [581, 172] on div at bounding box center [536, 177] width 129 height 288
click at [526, 197] on div at bounding box center [536, 177] width 129 height 288
click at [554, 119] on div at bounding box center [536, 177] width 129 height 288
click at [532, 178] on div at bounding box center [536, 177] width 129 height 288
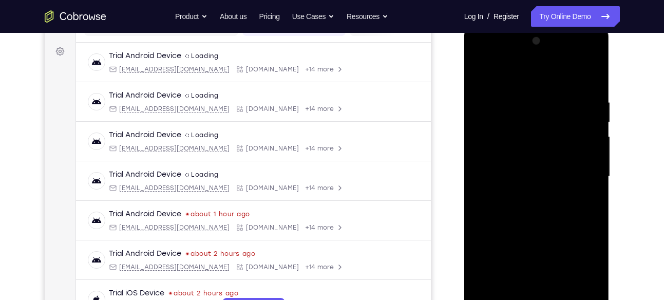
click at [525, 166] on div at bounding box center [536, 177] width 129 height 288
click at [526, 185] on div at bounding box center [536, 177] width 129 height 288
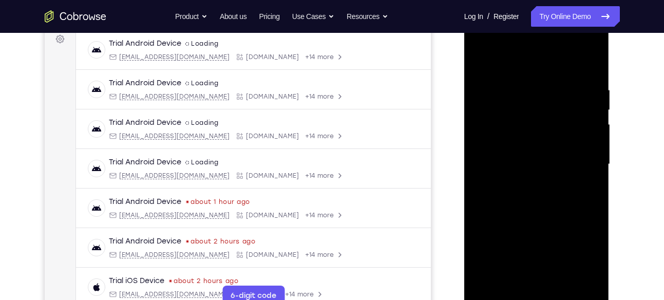
scroll to position [162, 0]
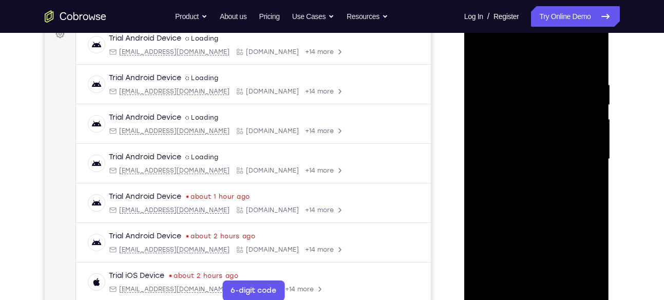
click at [506, 219] on div at bounding box center [536, 159] width 129 height 288
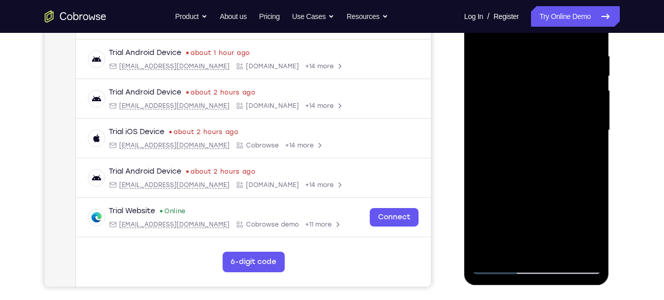
scroll to position [135, 0]
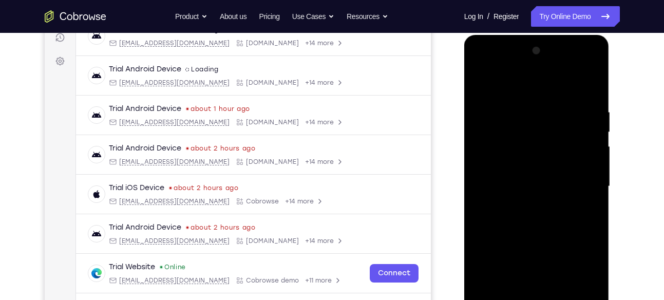
click at [514, 255] on div at bounding box center [536, 187] width 129 height 288
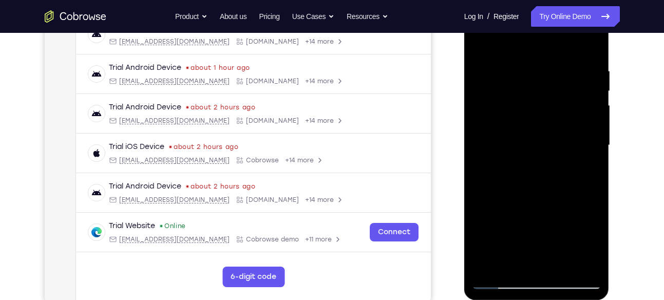
scroll to position [175, 0]
click at [529, 237] on div at bounding box center [536, 147] width 129 height 288
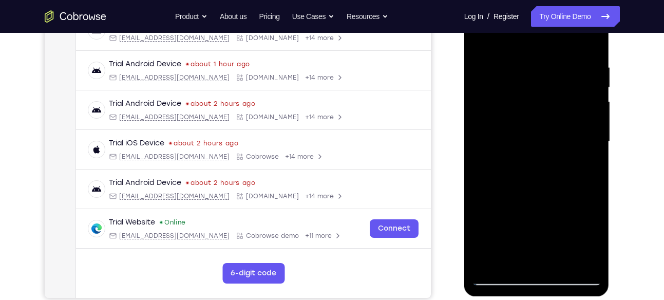
scroll to position [180, 0]
click at [504, 273] on div at bounding box center [536, 141] width 129 height 288
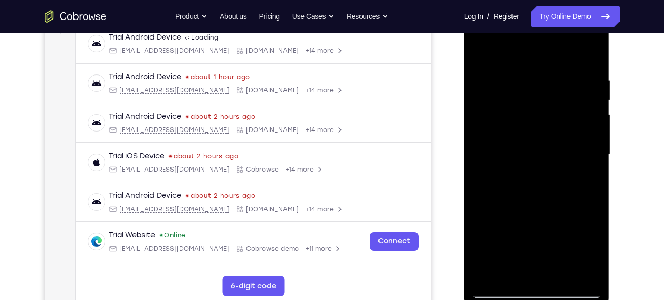
scroll to position [167, 0]
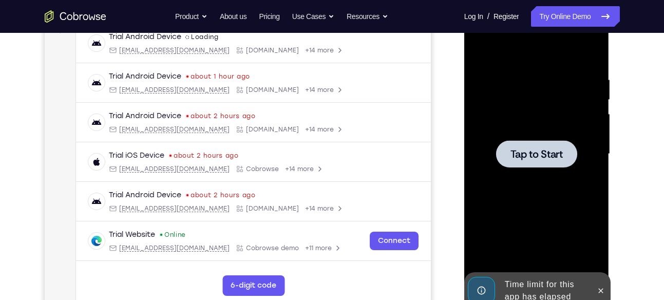
click at [524, 173] on div at bounding box center [536, 154] width 129 height 288
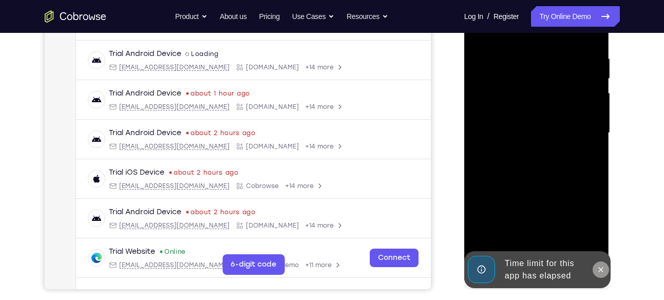
scroll to position [0, 0]
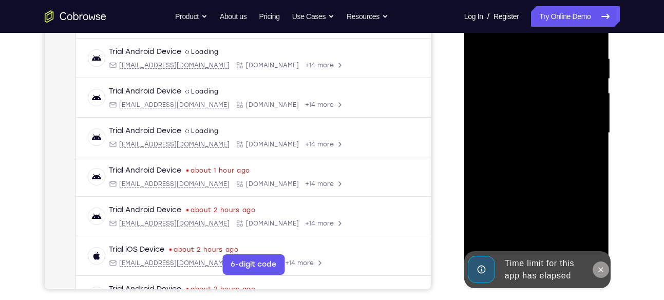
click at [601, 268] on icon at bounding box center [601, 270] width 8 height 8
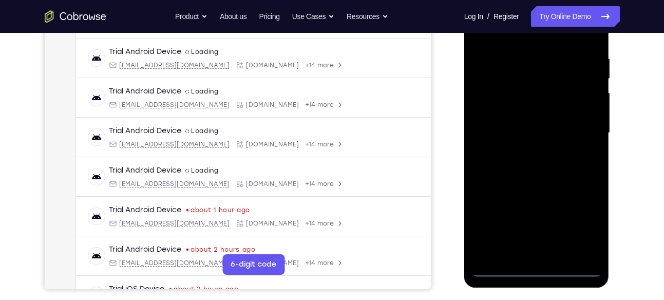
click at [538, 267] on div at bounding box center [536, 133] width 129 height 288
click at [581, 230] on div at bounding box center [536, 133] width 129 height 288
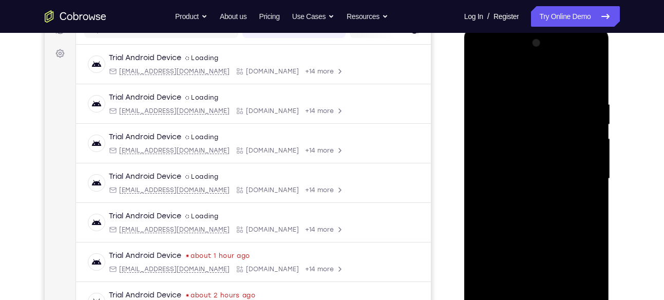
scroll to position [142, 0]
click at [481, 65] on div at bounding box center [536, 179] width 129 height 288
click at [577, 173] on div at bounding box center [536, 179] width 129 height 288
click at [526, 199] on div at bounding box center [536, 179] width 129 height 288
click at [529, 226] on div at bounding box center [536, 179] width 129 height 288
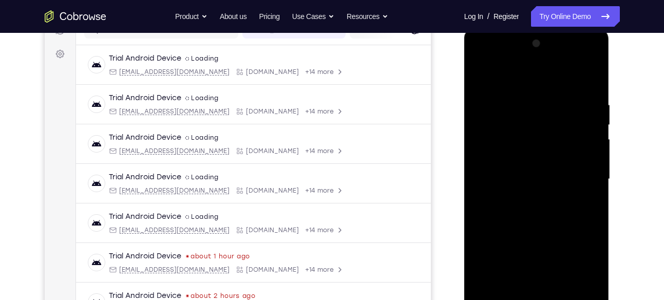
click at [521, 172] on div at bounding box center [536, 179] width 129 height 288
click at [522, 178] on div at bounding box center [536, 179] width 129 height 288
click at [522, 173] on div at bounding box center [536, 179] width 129 height 288
click at [517, 188] on div at bounding box center [536, 179] width 129 height 288
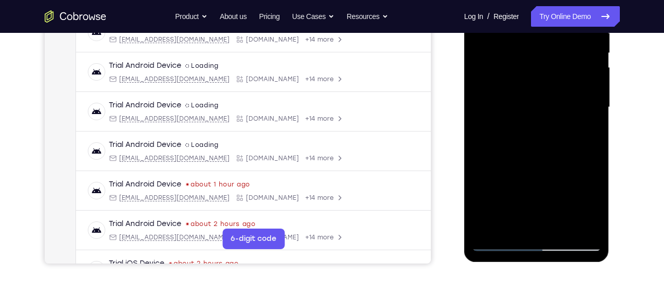
scroll to position [215, 0]
click at [529, 194] on div at bounding box center [536, 107] width 129 height 288
click at [521, 185] on div at bounding box center [536, 107] width 129 height 288
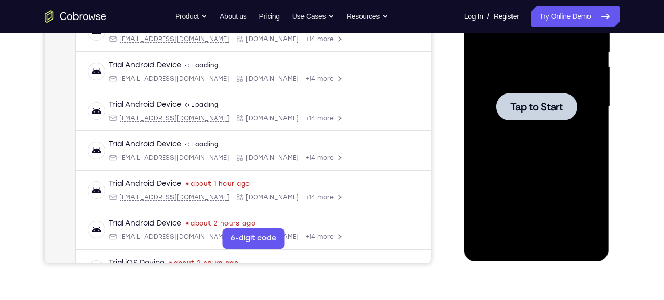
click at [554, 90] on div at bounding box center [536, 107] width 129 height 288
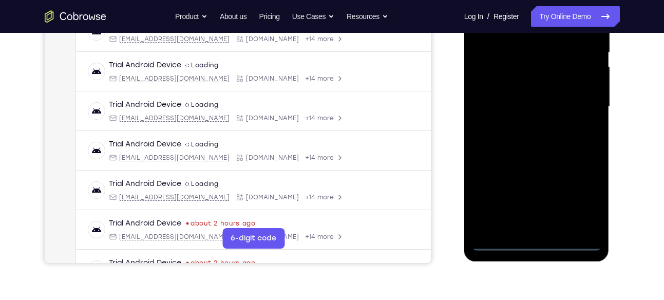
click at [534, 234] on div at bounding box center [536, 107] width 129 height 288
click at [539, 244] on div at bounding box center [536, 107] width 129 height 288
click at [586, 203] on div at bounding box center [536, 107] width 129 height 288
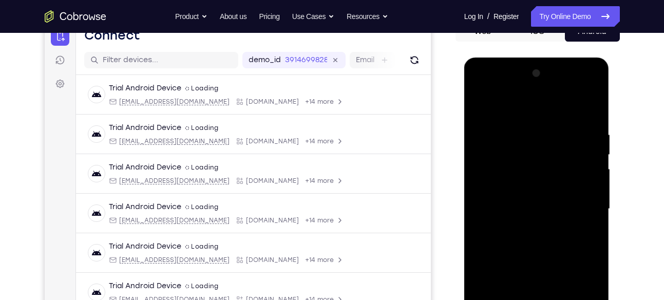
scroll to position [108, 0]
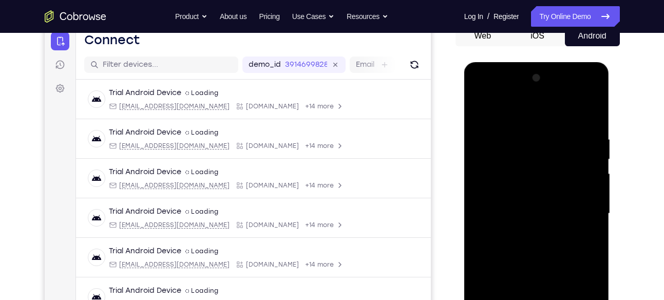
click at [479, 97] on div at bounding box center [536, 214] width 129 height 288
click at [540, 210] on span "Tap to Start" at bounding box center [537, 214] width 52 height 10
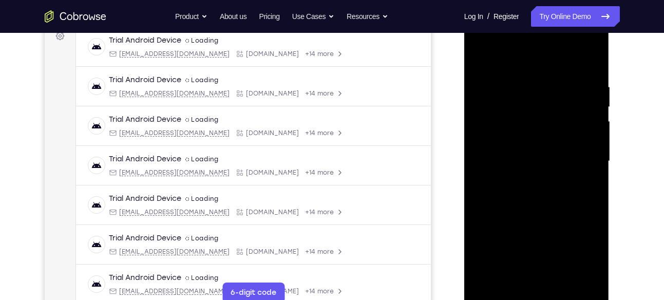
scroll to position [169, 0]
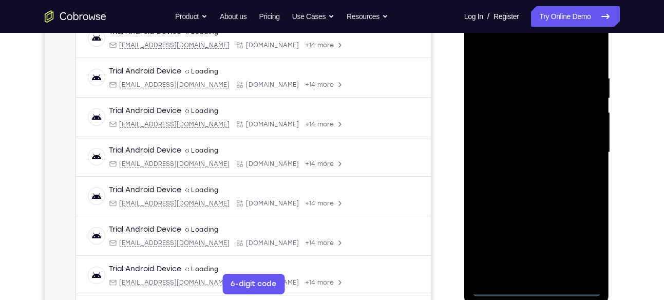
click at [539, 289] on div at bounding box center [536, 153] width 129 height 288
click at [583, 250] on div at bounding box center [536, 153] width 129 height 288
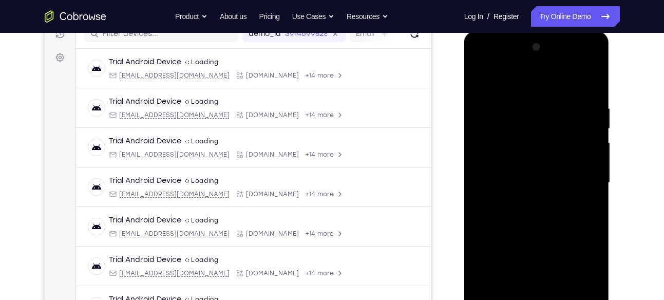
scroll to position [138, 0]
click at [478, 61] on div at bounding box center [536, 184] width 129 height 288
click at [582, 176] on div at bounding box center [536, 184] width 129 height 288
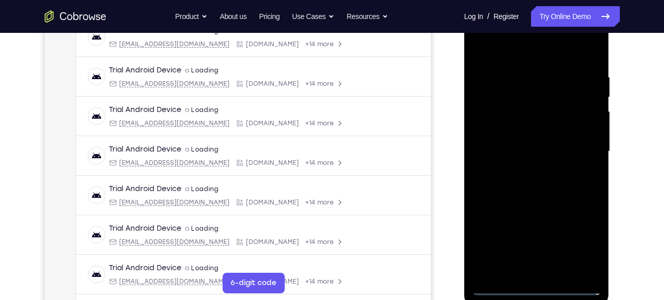
scroll to position [171, 0]
click at [518, 239] on div at bounding box center [536, 151] width 129 height 288
click at [524, 168] on div at bounding box center [536, 151] width 129 height 288
click at [526, 199] on div at bounding box center [536, 151] width 129 height 288
click at [521, 143] on div at bounding box center [536, 151] width 129 height 288
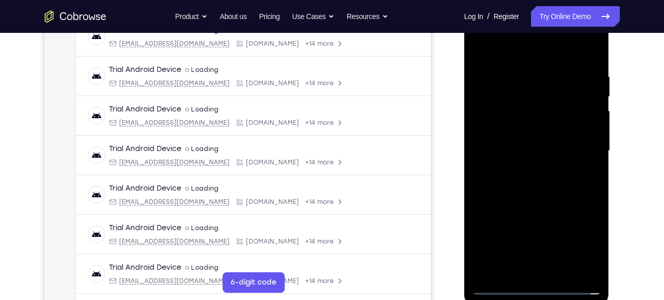
click at [533, 266] on div at bounding box center [536, 151] width 129 height 288
click at [539, 141] on div at bounding box center [536, 151] width 129 height 288
drag, startPoint x: 529, startPoint y: 134, endPoint x: 536, endPoint y: 134, distance: 6.7
click at [536, 134] on div at bounding box center [536, 151] width 129 height 288
click at [527, 153] on div at bounding box center [536, 151] width 129 height 288
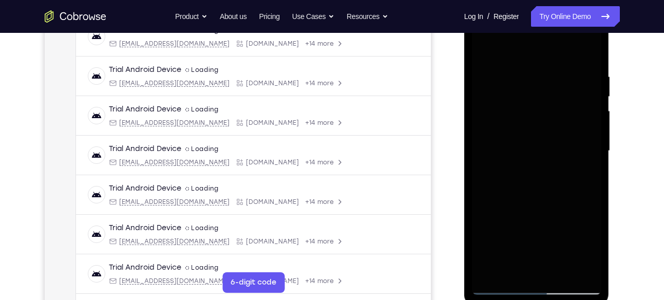
click at [556, 238] on div at bounding box center [536, 151] width 129 height 288
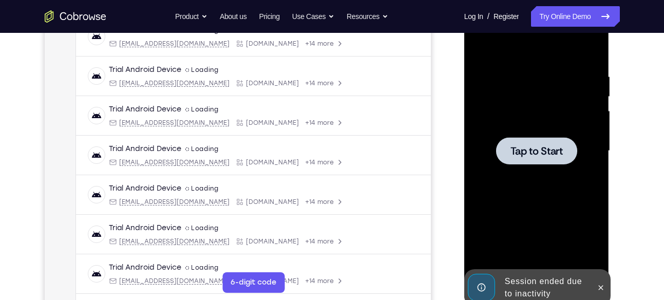
click at [525, 147] on span "Tap to Start" at bounding box center [537, 151] width 52 height 10
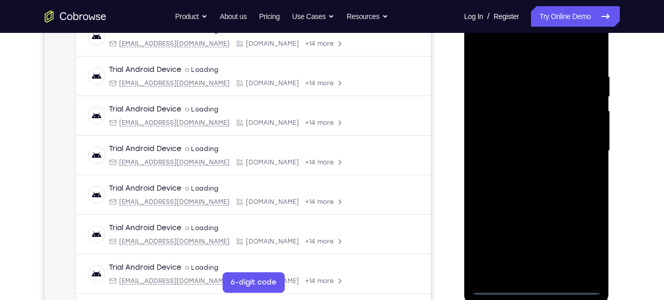
click at [535, 284] on div at bounding box center [536, 151] width 129 height 288
click at [590, 237] on div at bounding box center [536, 151] width 129 height 288
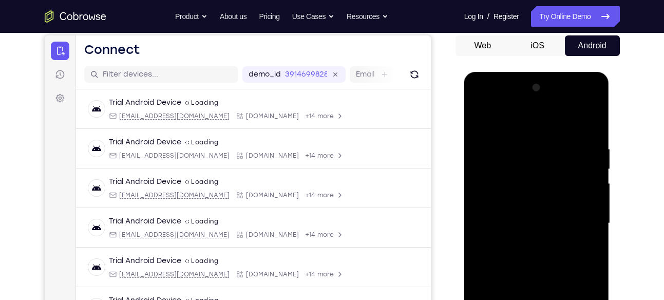
scroll to position [96, 0]
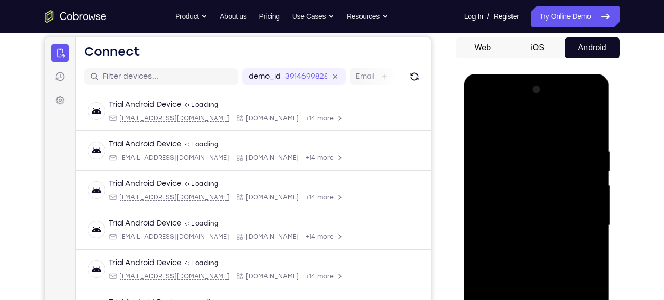
click at [480, 103] on div at bounding box center [536, 226] width 129 height 288
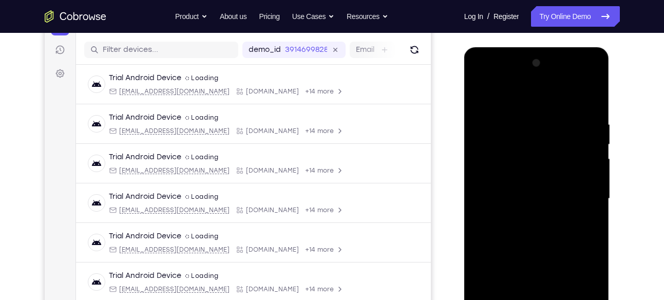
scroll to position [123, 0]
click at [581, 190] on div at bounding box center [536, 198] width 129 height 288
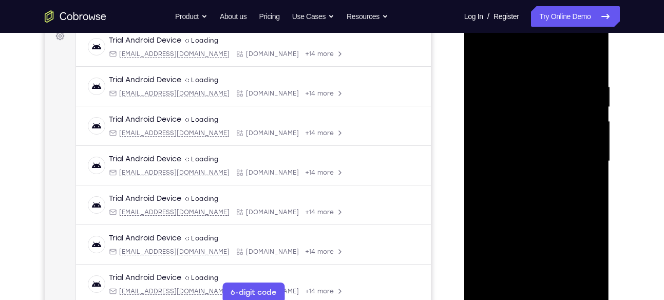
click at [523, 181] on div at bounding box center [536, 161] width 129 height 288
click at [536, 209] on div at bounding box center [536, 161] width 129 height 288
click at [524, 153] on div at bounding box center [536, 161] width 129 height 288
click at [537, 161] on div at bounding box center [536, 161] width 129 height 288
click at [515, 148] on div at bounding box center [536, 161] width 129 height 288
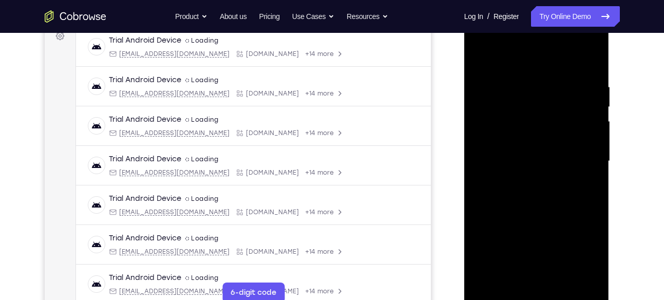
click at [518, 171] on div at bounding box center [536, 161] width 129 height 288
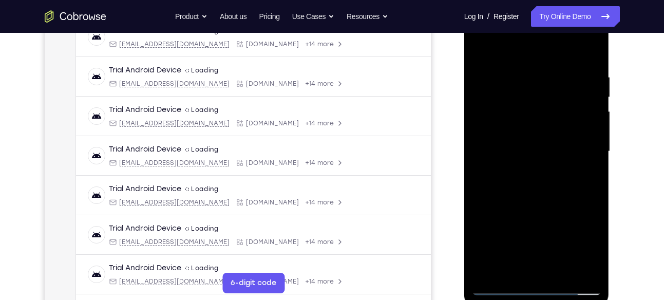
scroll to position [154, 0]
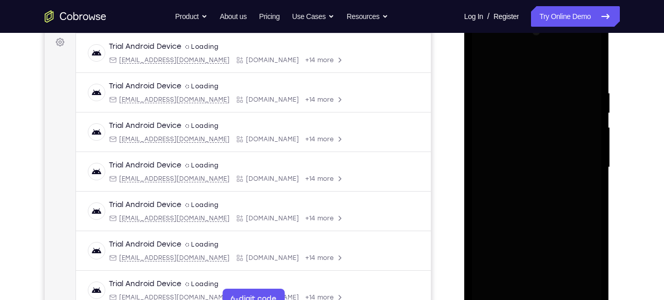
click at [511, 273] on div at bounding box center [536, 168] width 129 height 288
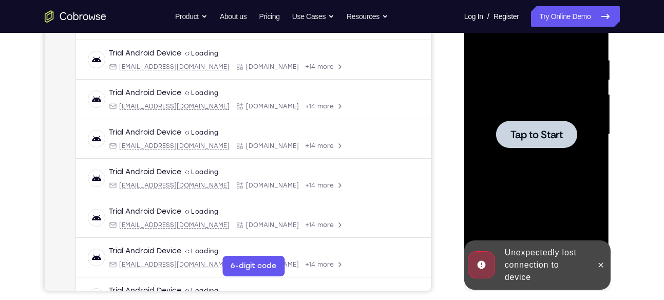
click at [527, 141] on div at bounding box center [536, 134] width 81 height 27
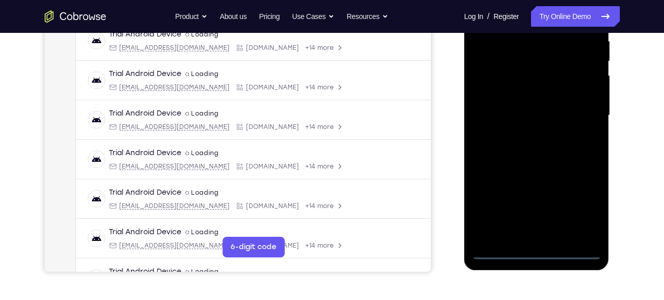
scroll to position [207, 0]
click at [536, 251] on div at bounding box center [536, 115] width 129 height 288
click at [573, 198] on div at bounding box center [536, 115] width 129 height 288
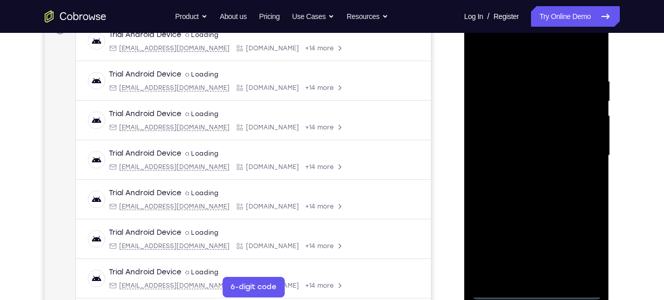
scroll to position [165, 0]
click at [486, 36] on div at bounding box center [536, 156] width 129 height 288
click at [580, 146] on div at bounding box center [536, 156] width 129 height 288
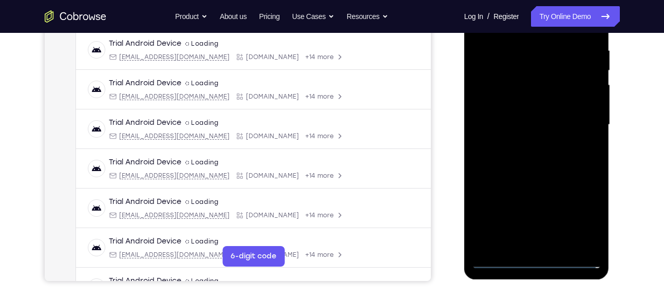
scroll to position [198, 0]
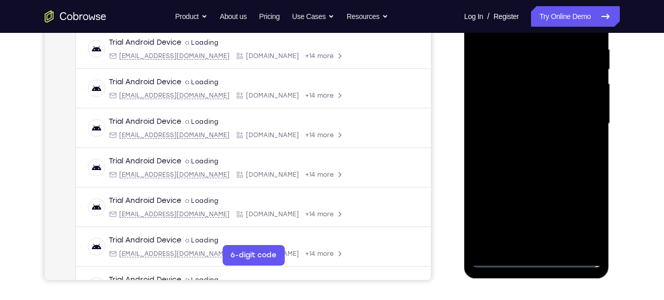
click at [528, 144] on div at bounding box center [536, 124] width 129 height 288
click at [520, 175] on div at bounding box center [536, 124] width 129 height 288
click at [544, 138] on div at bounding box center [536, 124] width 129 height 288
click at [518, 126] on div at bounding box center [536, 124] width 129 height 288
click at [516, 119] on div at bounding box center [536, 124] width 129 height 288
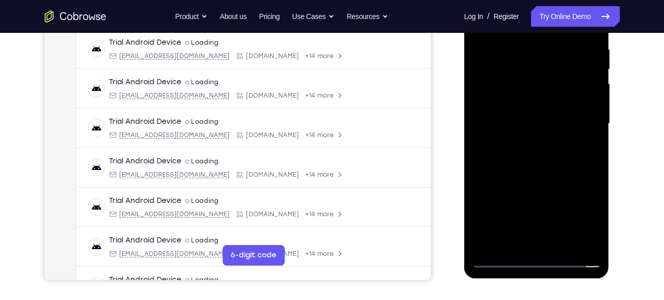
click at [525, 132] on div at bounding box center [536, 124] width 129 height 288
click at [492, 213] on div at bounding box center [536, 124] width 129 height 288
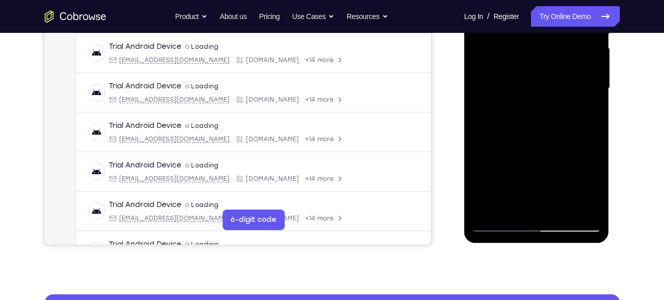
scroll to position [158, 0]
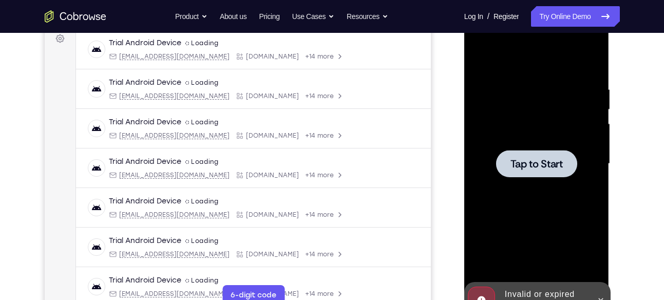
click at [532, 163] on span "Tap to Start" at bounding box center [537, 164] width 52 height 10
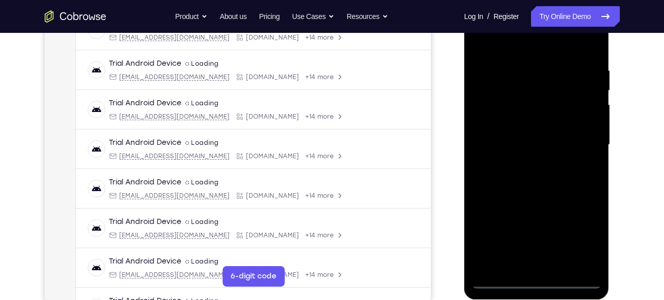
scroll to position [177, 0]
click at [534, 282] on div at bounding box center [536, 145] width 129 height 288
click at [579, 237] on div at bounding box center [536, 145] width 129 height 288
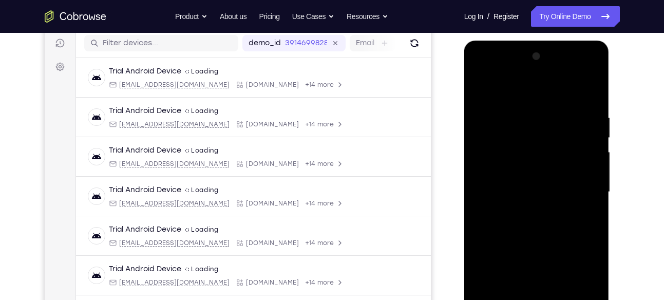
scroll to position [129, 0]
click at [481, 68] on div at bounding box center [536, 193] width 129 height 288
click at [581, 189] on div at bounding box center [536, 193] width 129 height 288
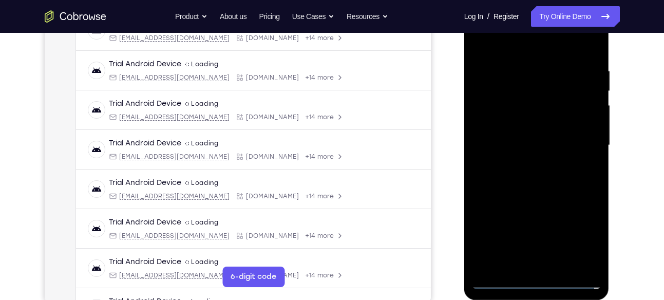
click at [528, 163] on div at bounding box center [536, 146] width 129 height 288
click at [525, 196] on div at bounding box center [536, 146] width 129 height 288
click at [534, 137] on div at bounding box center [536, 146] width 129 height 288
click at [534, 91] on div at bounding box center [536, 146] width 129 height 288
click at [519, 147] on div at bounding box center [536, 146] width 129 height 288
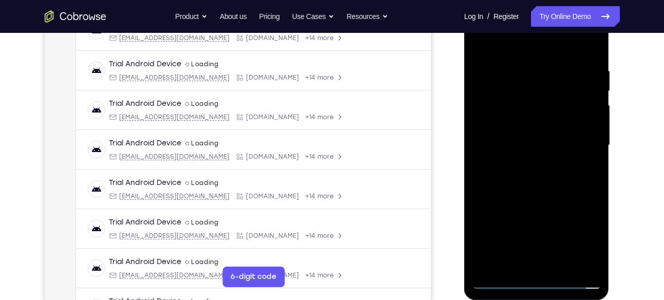
click at [519, 138] on div at bounding box center [536, 146] width 129 height 288
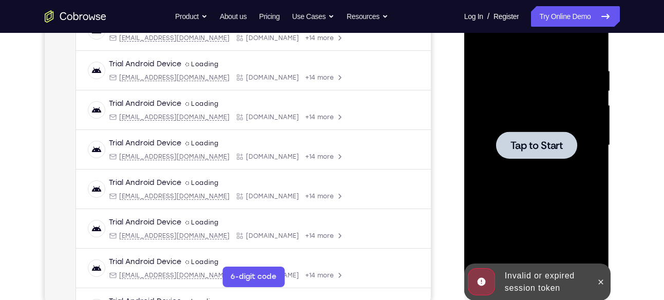
click at [534, 154] on div at bounding box center [536, 145] width 81 height 27
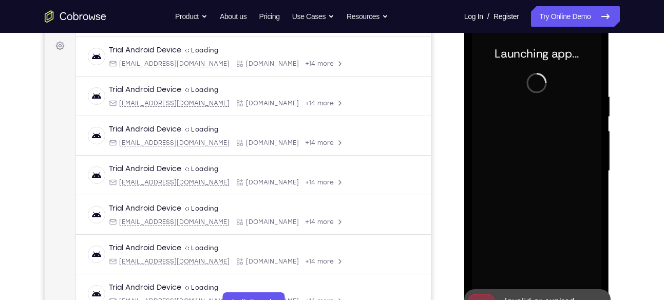
scroll to position [177, 0]
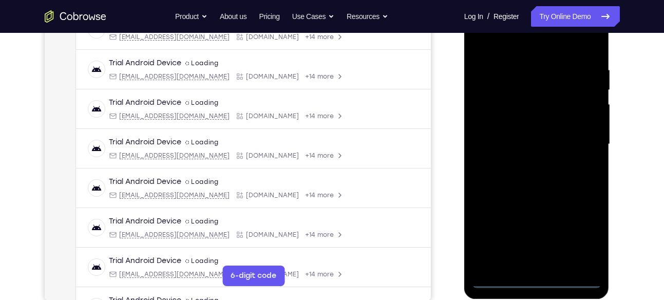
click at [539, 279] on div at bounding box center [536, 145] width 129 height 288
click at [580, 237] on div at bounding box center [536, 145] width 129 height 288
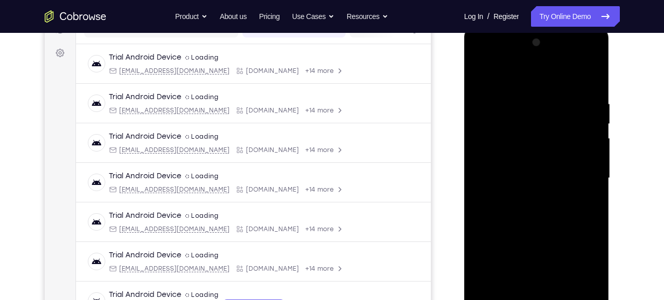
scroll to position [141, 0]
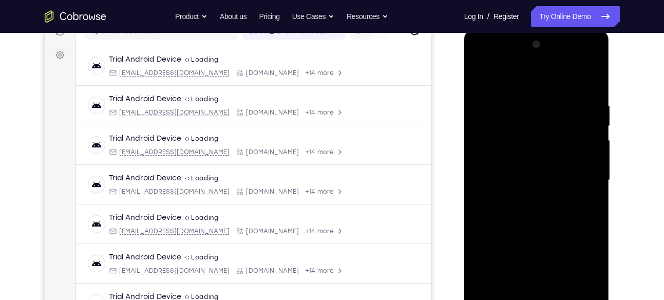
click at [481, 60] on div at bounding box center [536, 180] width 129 height 288
click at [578, 177] on div at bounding box center [536, 180] width 129 height 288
click at [525, 200] on div at bounding box center [536, 180] width 129 height 288
click at [532, 230] on div at bounding box center [536, 180] width 129 height 288
click at [524, 169] on div at bounding box center [536, 180] width 129 height 288
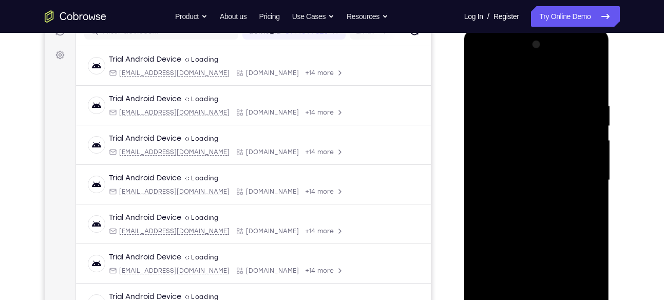
click at [515, 182] on div at bounding box center [536, 180] width 129 height 288
click at [518, 174] on div at bounding box center [536, 180] width 129 height 288
click at [522, 191] on div at bounding box center [536, 180] width 129 height 288
click at [529, 266] on div at bounding box center [536, 180] width 129 height 288
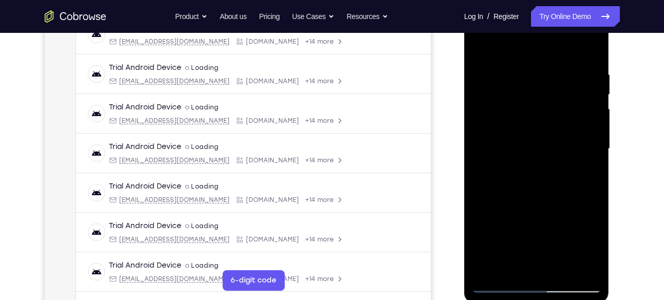
scroll to position [173, 0]
